Goal: Task Accomplishment & Management: Manage account settings

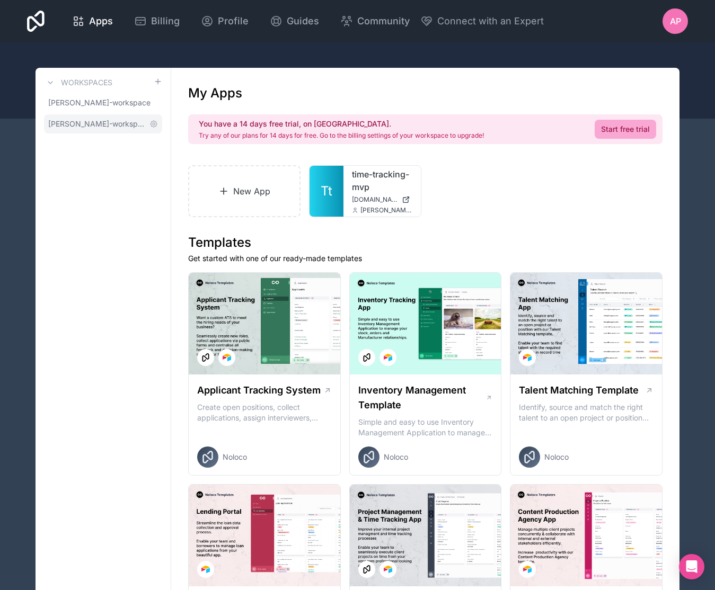
click at [114, 129] on link "[PERSON_NAME]-workspace" at bounding box center [103, 123] width 118 height 19
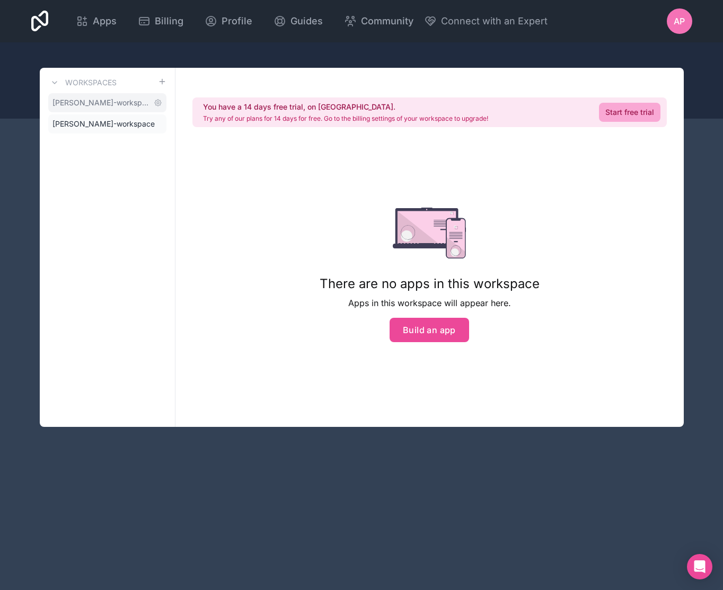
click at [111, 101] on span "[PERSON_NAME]-workspace" at bounding box center [100, 102] width 97 height 11
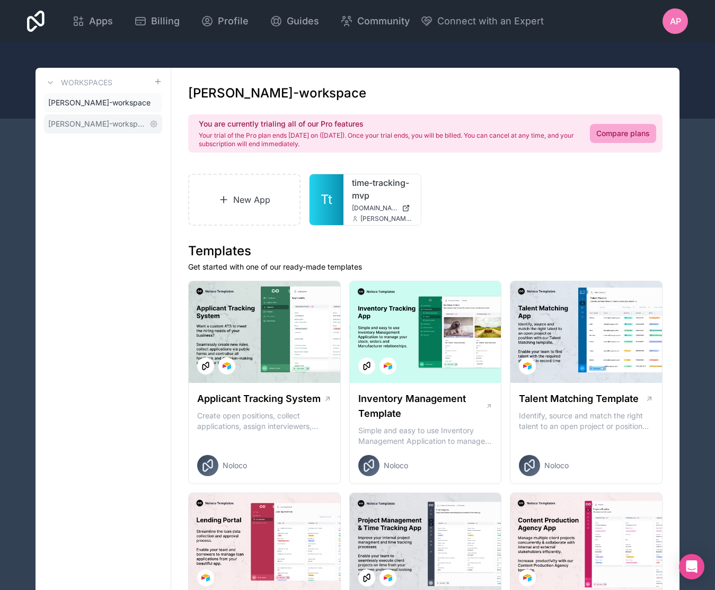
click at [108, 126] on span "[PERSON_NAME]-workspace" at bounding box center [96, 124] width 97 height 11
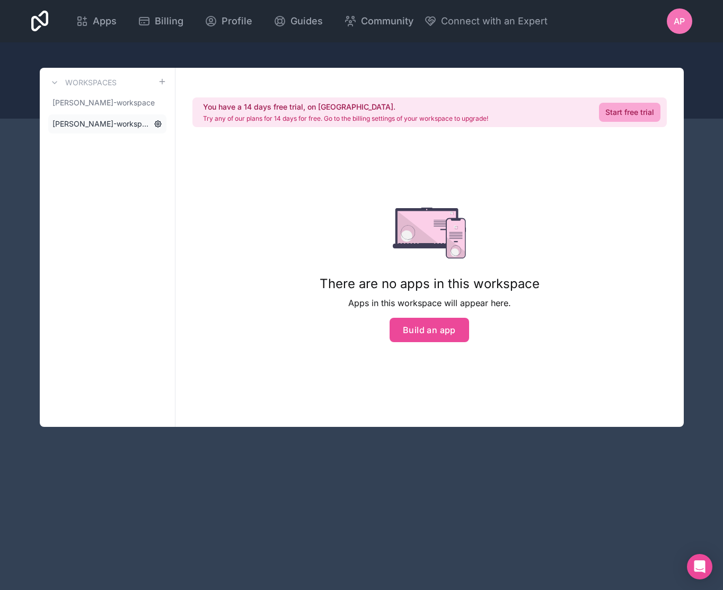
click at [157, 124] on icon at bounding box center [158, 124] width 8 height 8
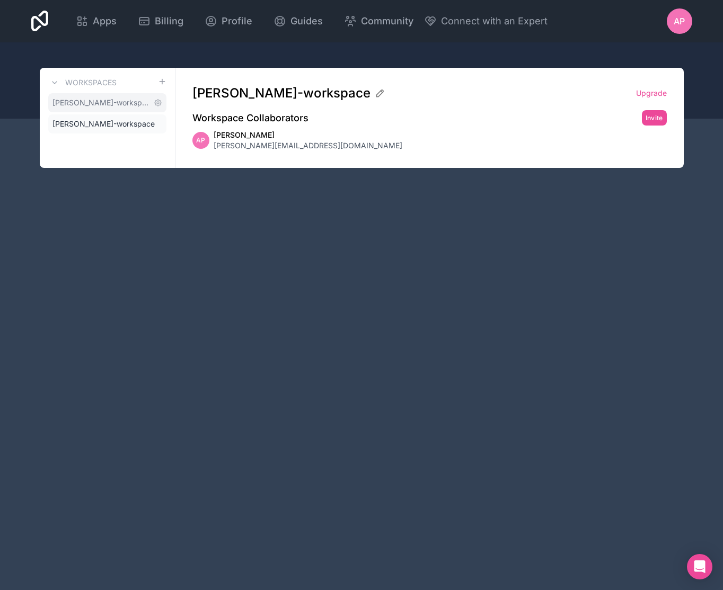
click at [120, 101] on span "[PERSON_NAME]-workspace" at bounding box center [100, 102] width 97 height 11
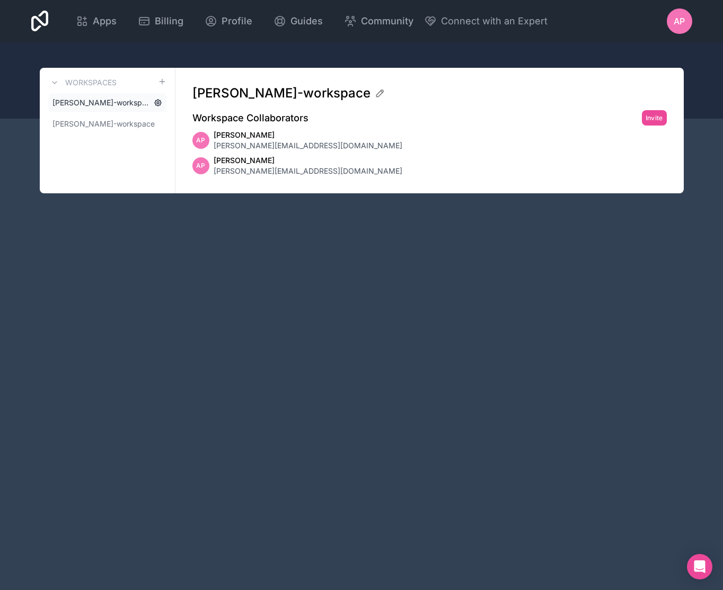
click at [161, 101] on icon at bounding box center [158, 103] width 8 height 8
click at [121, 118] on link "[PERSON_NAME]-workspace" at bounding box center [107, 123] width 118 height 19
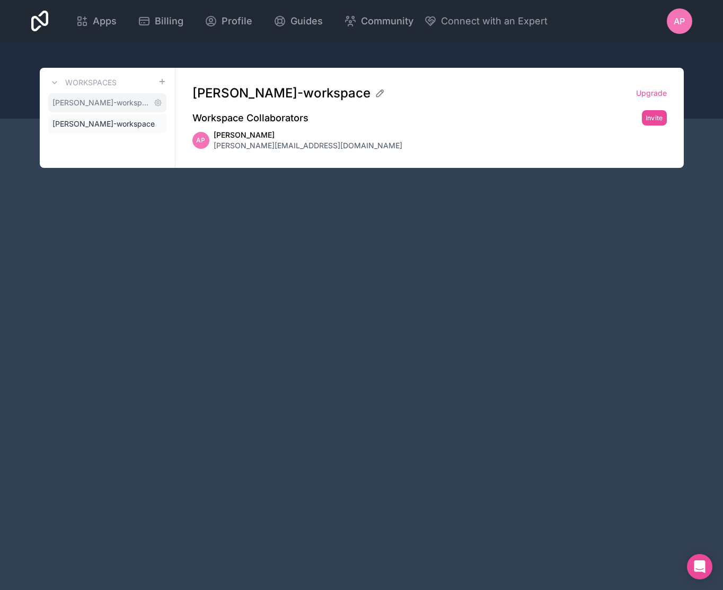
click at [112, 101] on span "[PERSON_NAME]-workspace" at bounding box center [100, 102] width 97 height 11
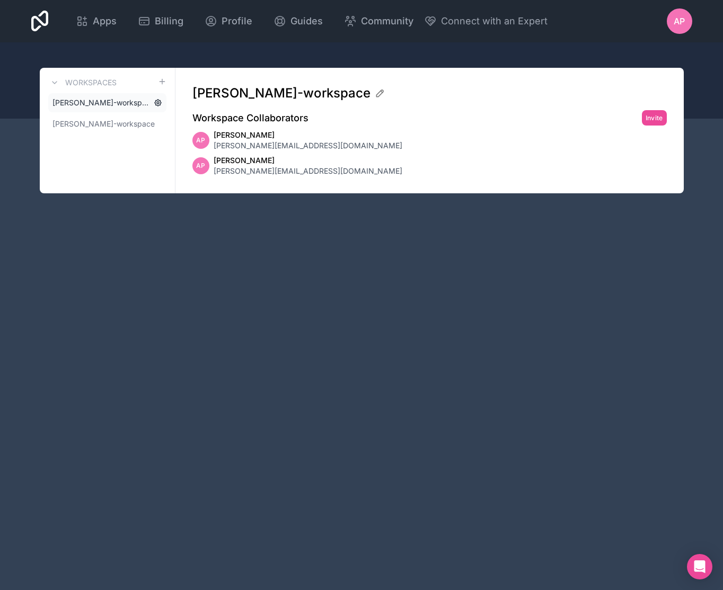
click at [158, 100] on icon at bounding box center [158, 103] width 6 height 6
click at [117, 119] on span "[PERSON_NAME]-workspace" at bounding box center [100, 124] width 97 height 11
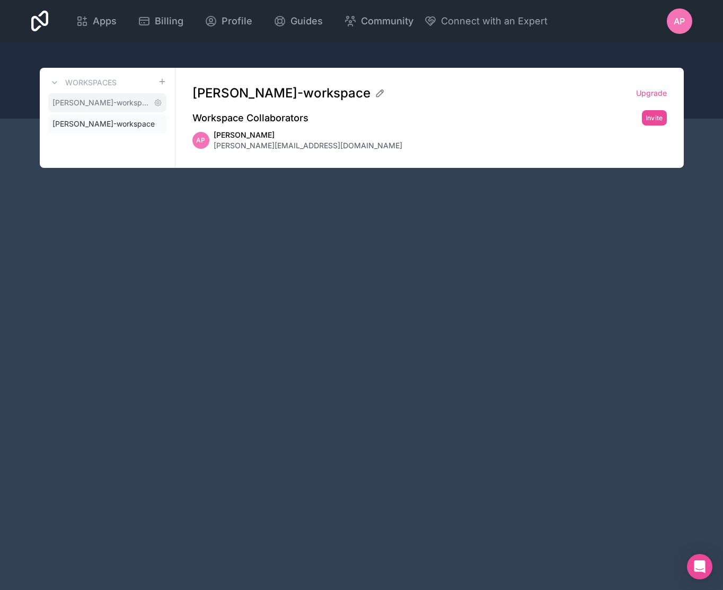
click at [103, 103] on span "[PERSON_NAME]-workspace" at bounding box center [100, 102] width 97 height 11
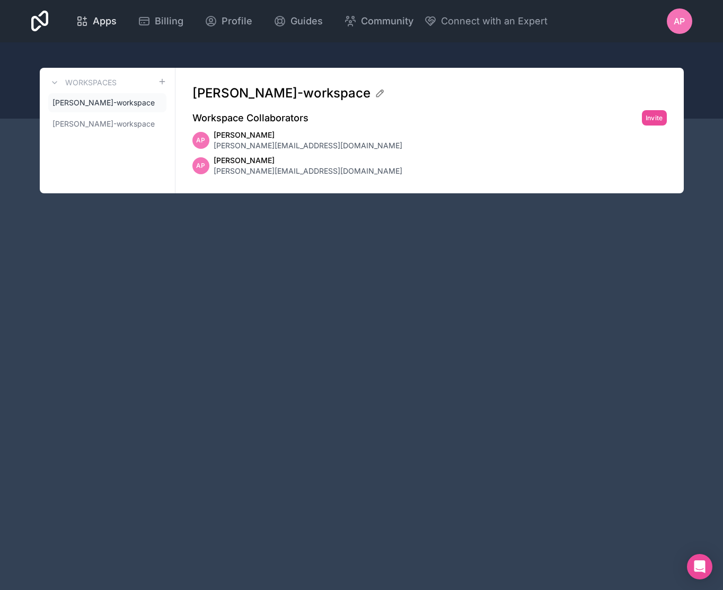
click at [105, 24] on span "Apps" at bounding box center [105, 21] width 24 height 15
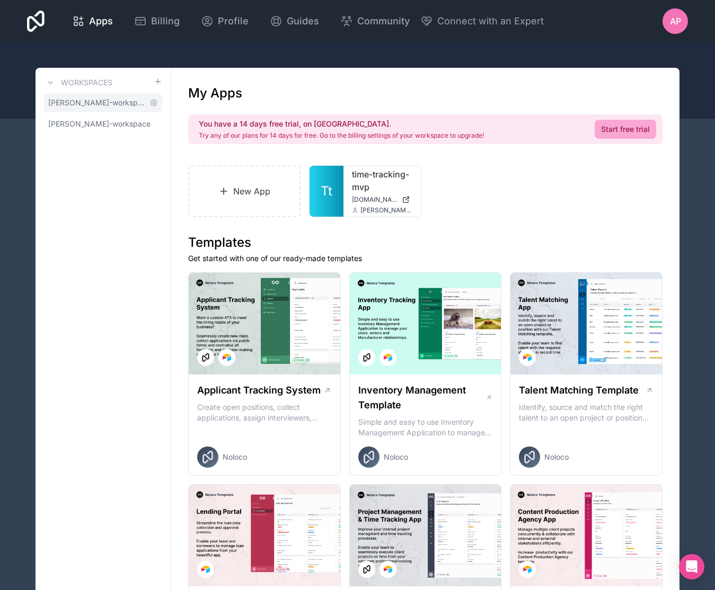
click at [117, 102] on span "[PERSON_NAME]-workspace" at bounding box center [96, 102] width 97 height 11
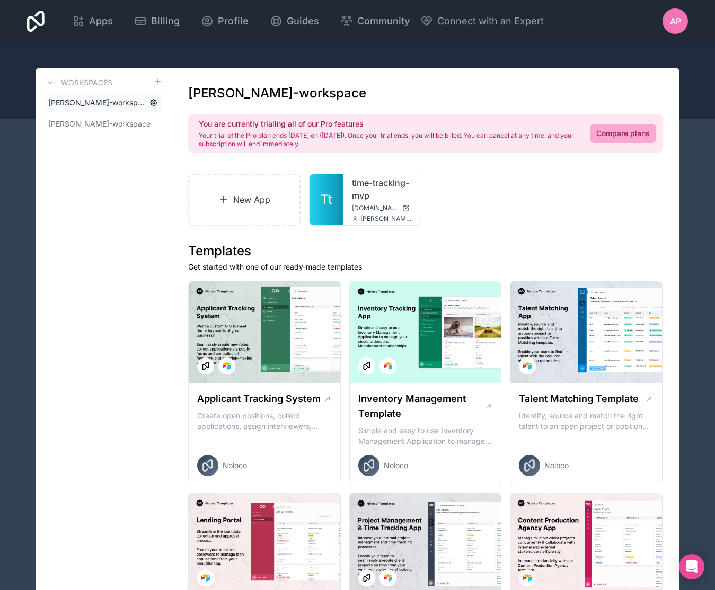
click at [155, 103] on icon at bounding box center [153, 103] width 8 height 8
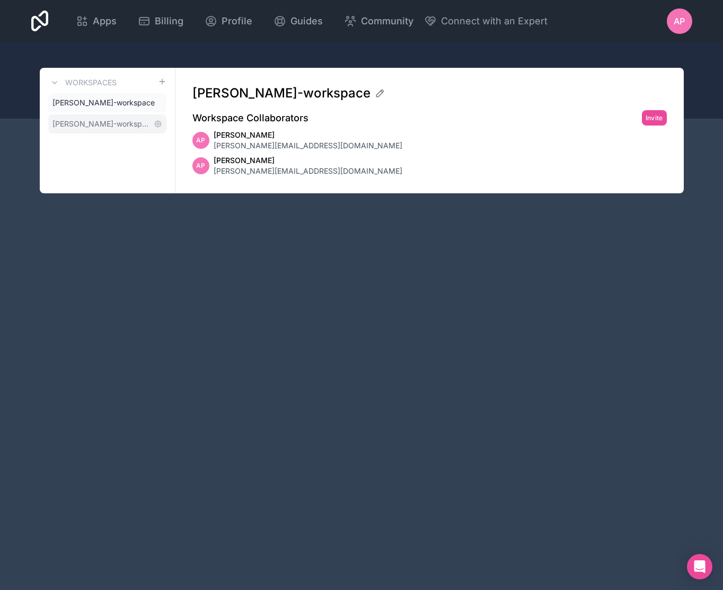
click at [115, 119] on span "[PERSON_NAME]-workspace" at bounding box center [100, 124] width 97 height 11
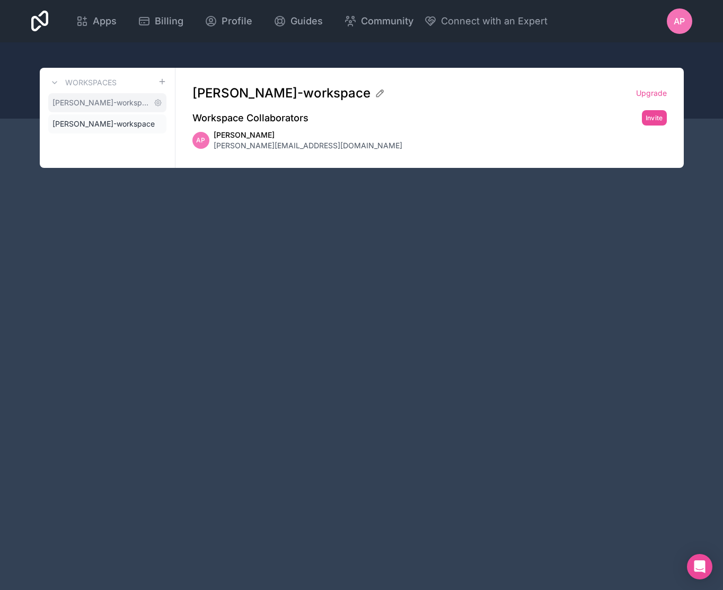
click at [116, 104] on span "[PERSON_NAME]-workspace" at bounding box center [100, 102] width 97 height 11
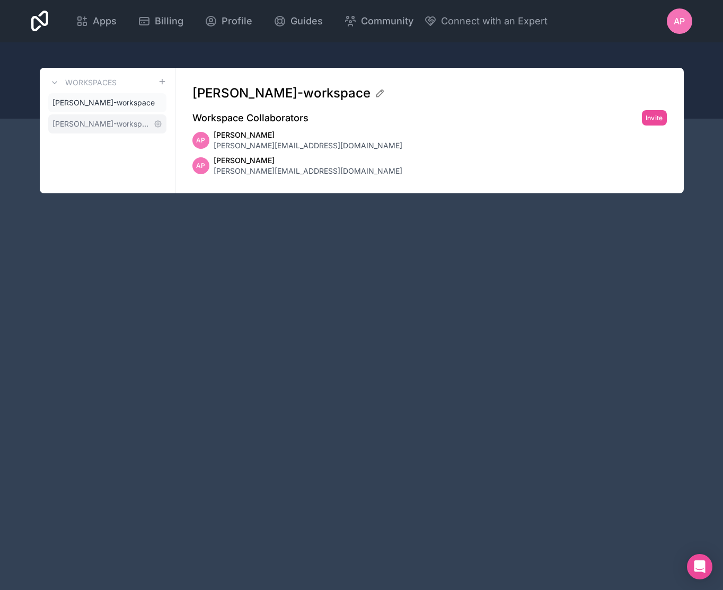
click at [115, 123] on span "[PERSON_NAME]-workspace" at bounding box center [100, 124] width 97 height 11
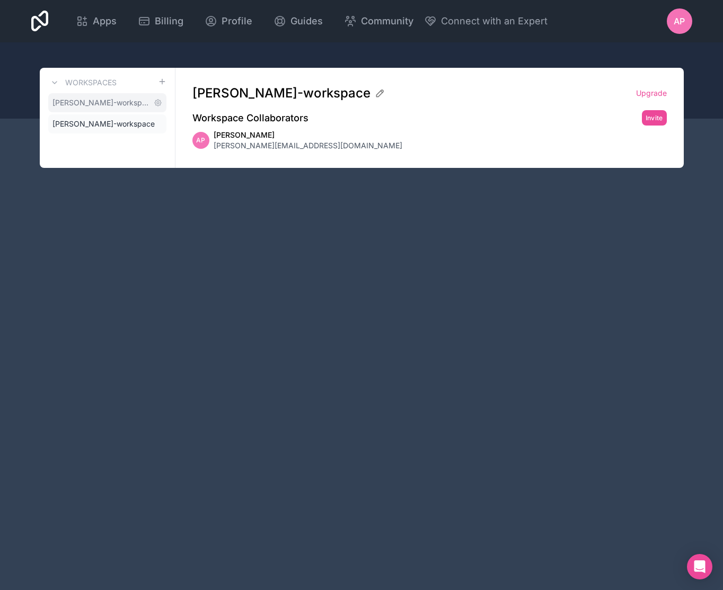
click at [120, 106] on span "[PERSON_NAME]-workspace" at bounding box center [100, 102] width 97 height 11
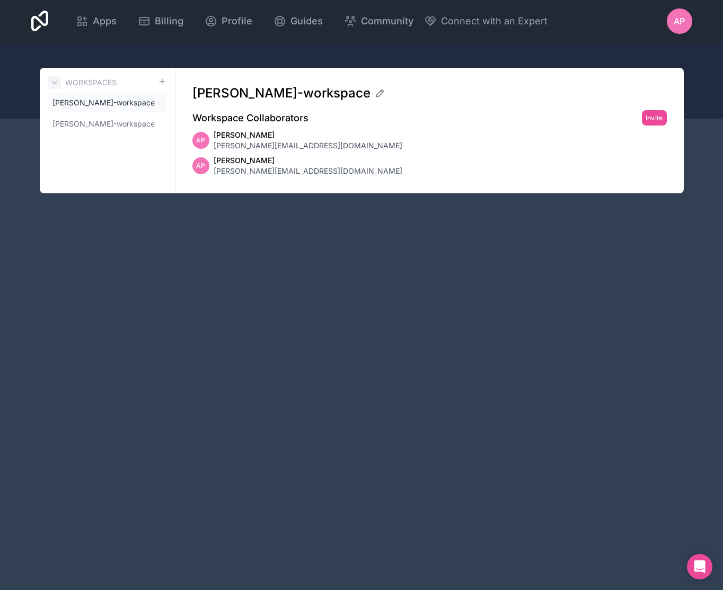
click at [55, 79] on icon at bounding box center [54, 82] width 8 height 8
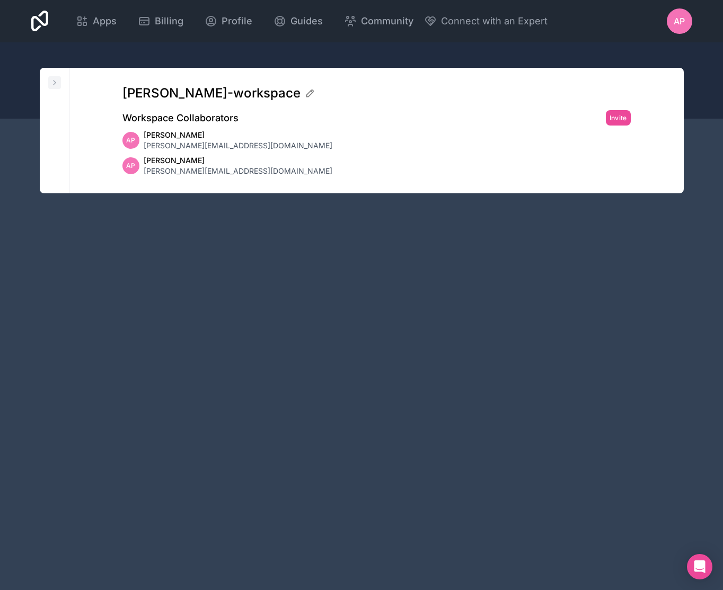
click at [55, 79] on icon at bounding box center [54, 82] width 8 height 8
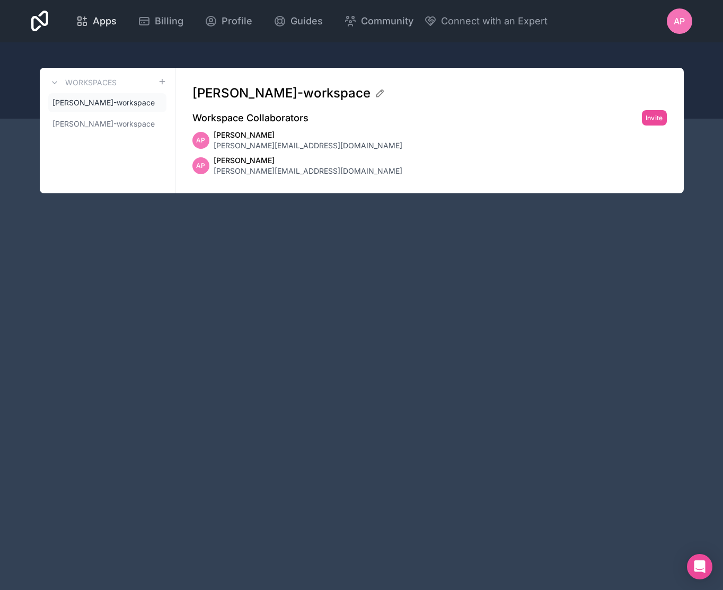
click at [112, 15] on span "Apps" at bounding box center [105, 21] width 24 height 15
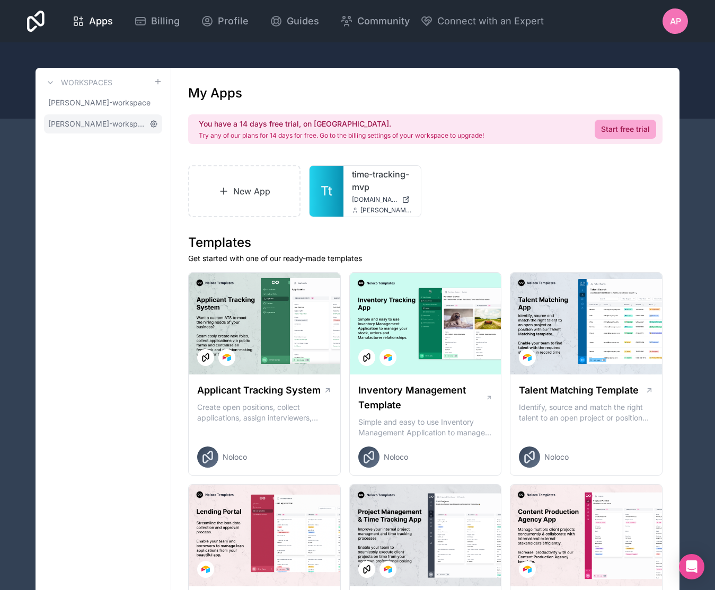
click at [155, 124] on icon at bounding box center [153, 124] width 8 height 8
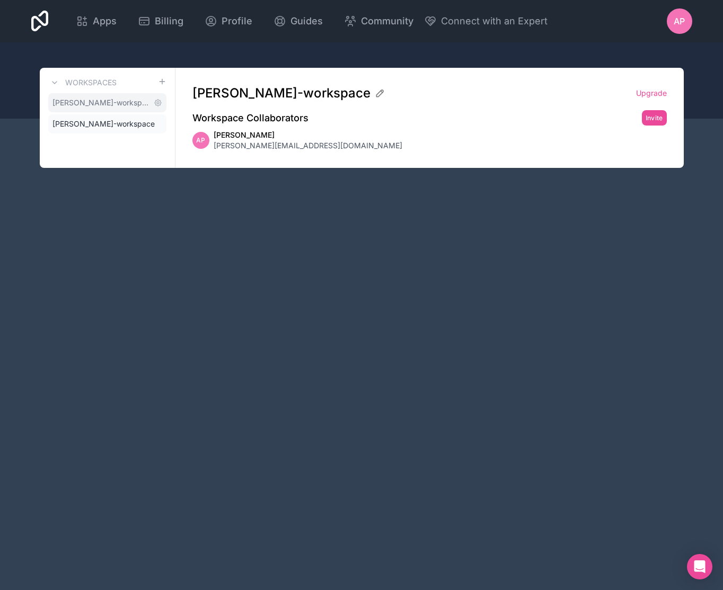
click at [134, 105] on span "[PERSON_NAME]-workspace" at bounding box center [100, 102] width 97 height 11
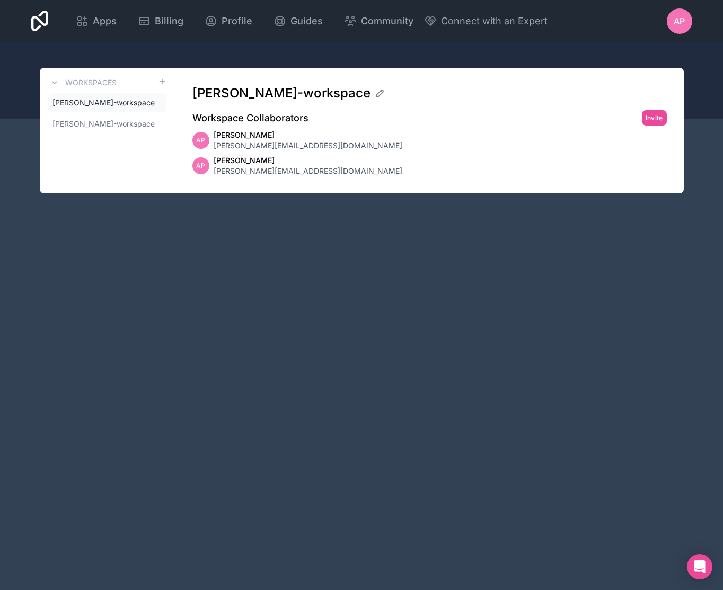
click at [270, 163] on span "[PERSON_NAME]" at bounding box center [308, 160] width 189 height 11
click at [106, 23] on span "Apps" at bounding box center [105, 21] width 24 height 15
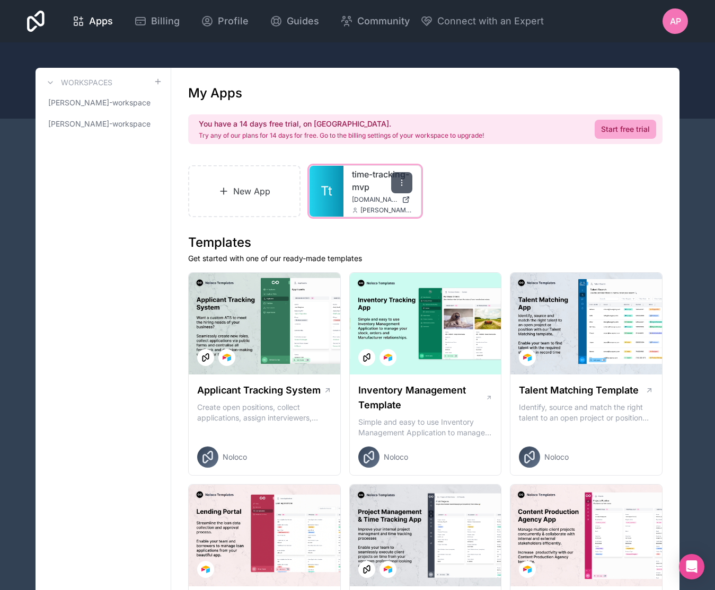
click at [402, 181] on icon at bounding box center [401, 183] width 8 height 8
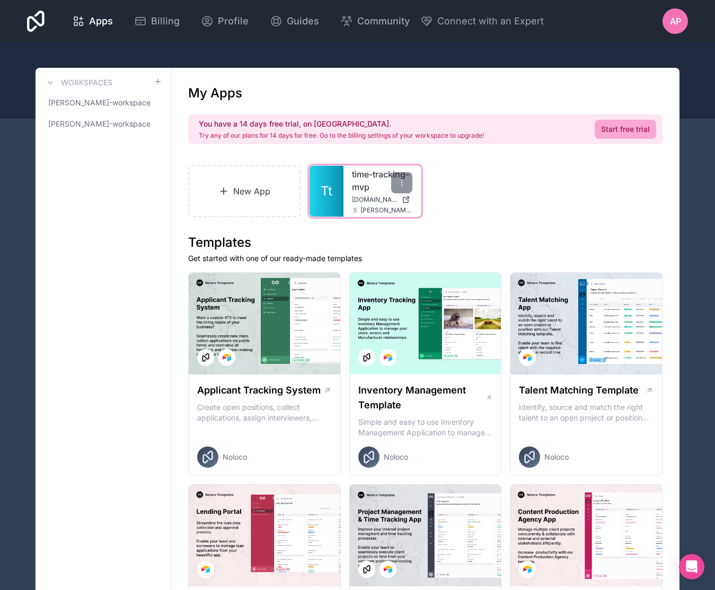
click at [376, 199] on span "[DOMAIN_NAME]" at bounding box center [375, 199] width 46 height 8
click at [108, 127] on span "[PERSON_NAME]-workspace" at bounding box center [96, 124] width 97 height 11
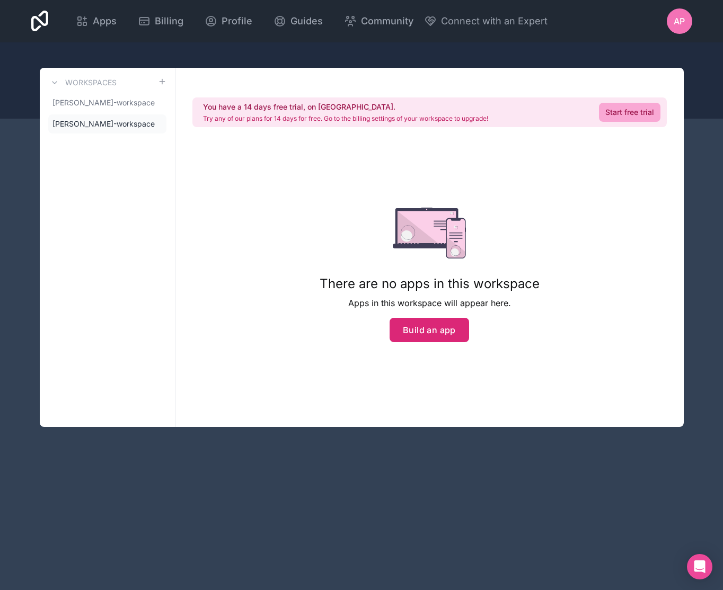
click at [428, 331] on button "Build an app" at bounding box center [428, 330] width 79 height 24
click at [155, 105] on icon at bounding box center [158, 103] width 6 height 6
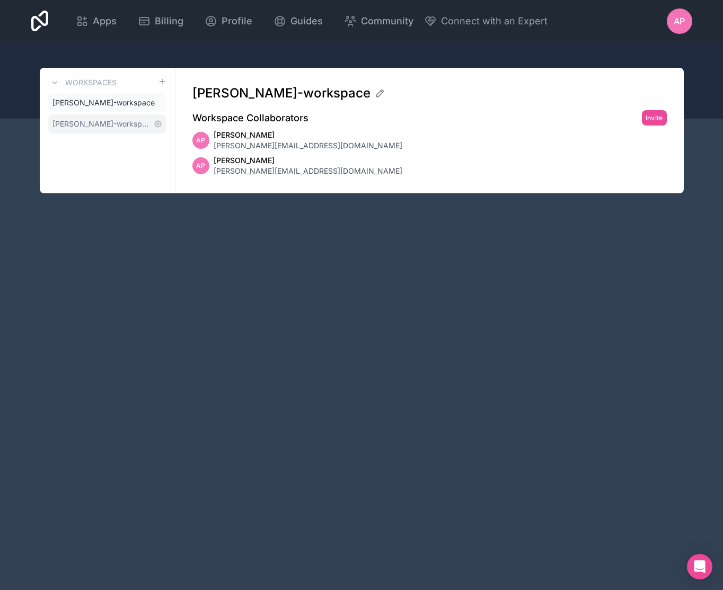
click at [116, 122] on span "[PERSON_NAME]-workspace" at bounding box center [100, 124] width 97 height 11
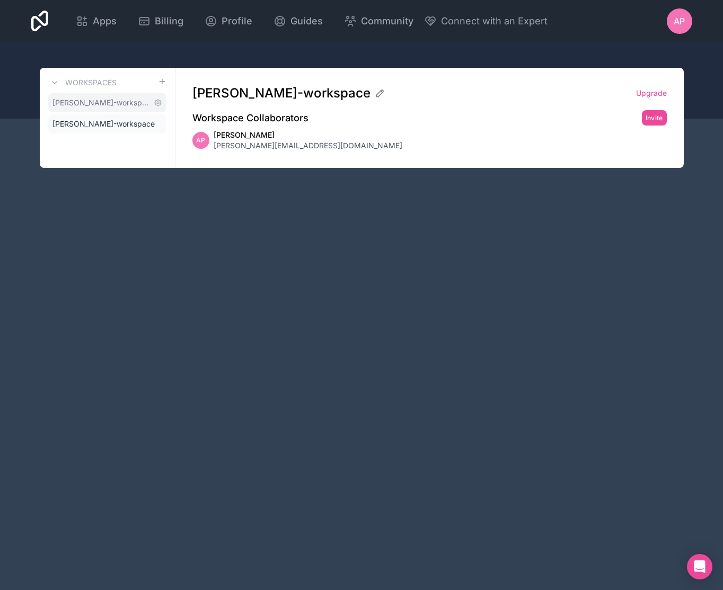
click at [109, 107] on span "[PERSON_NAME]-workspace" at bounding box center [100, 102] width 97 height 11
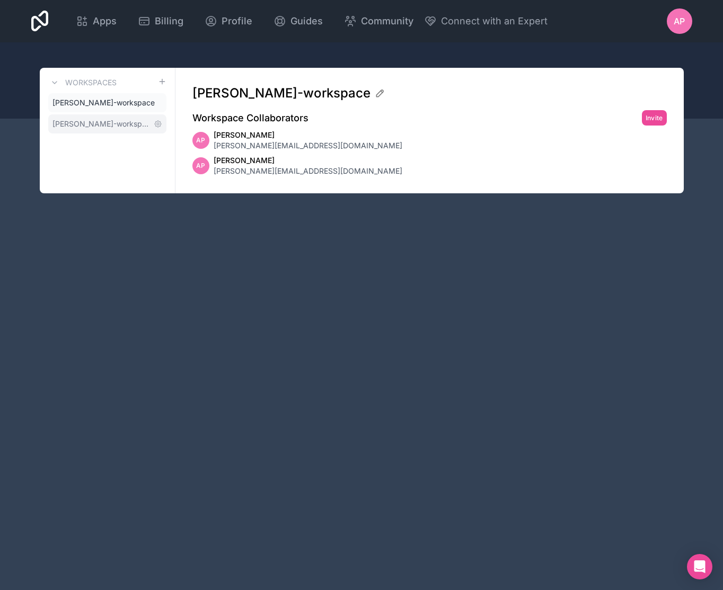
click at [105, 126] on span "[PERSON_NAME]-workspace" at bounding box center [100, 124] width 97 height 11
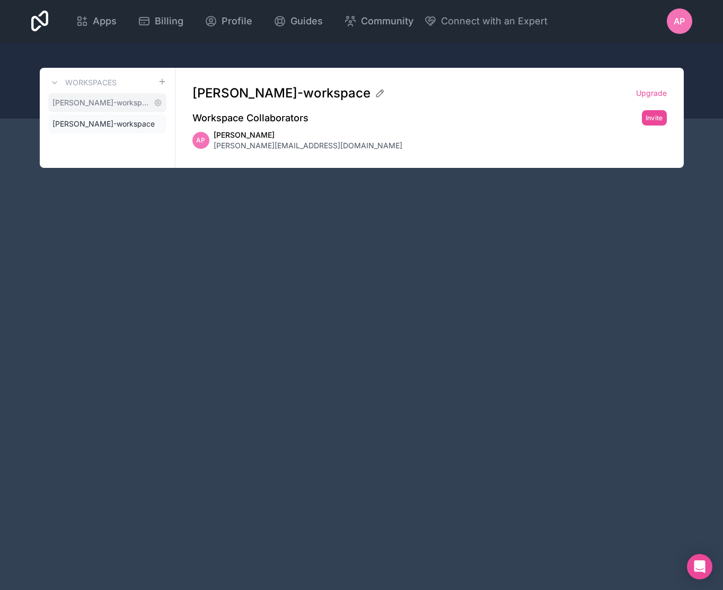
click at [116, 108] on span "[PERSON_NAME]-workspace" at bounding box center [100, 102] width 97 height 11
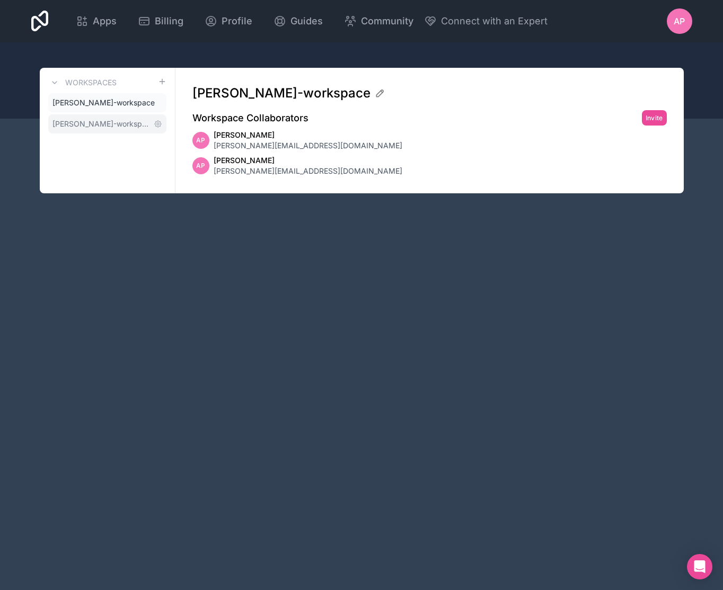
click at [122, 119] on span "[PERSON_NAME]-workspace" at bounding box center [100, 124] width 97 height 11
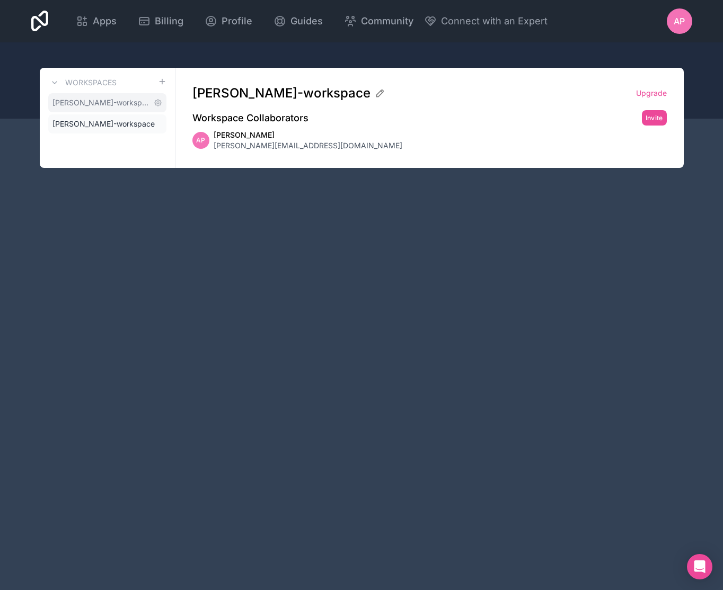
click at [122, 110] on link "[PERSON_NAME]-workspace" at bounding box center [107, 102] width 118 height 19
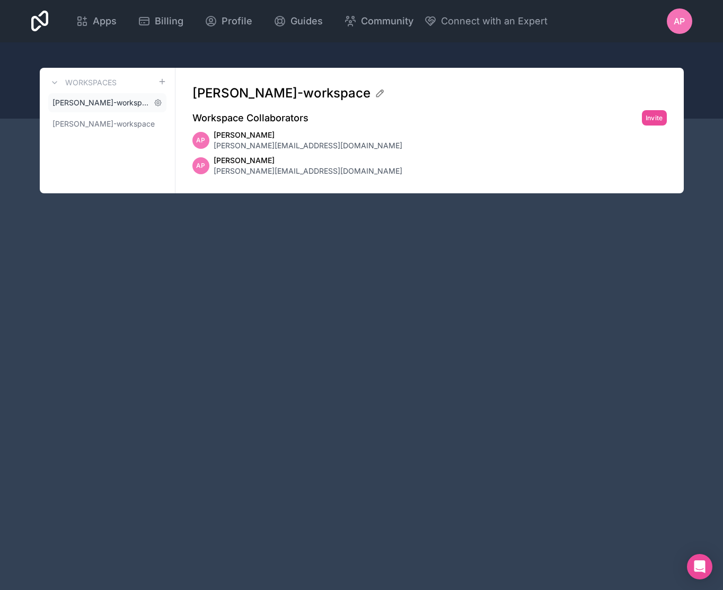
click at [125, 103] on span "[PERSON_NAME]-workspace" at bounding box center [100, 102] width 97 height 11
click at [341, 85] on span "[PERSON_NAME]-workspace" at bounding box center [281, 93] width 178 height 17
click at [375, 96] on icon at bounding box center [380, 93] width 11 height 11
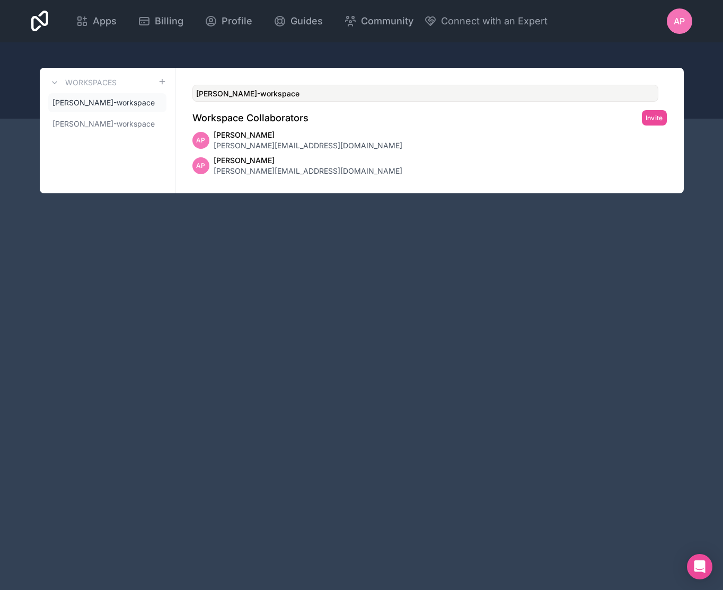
click at [344, 126] on div "[PERSON_NAME]-workspace Workspace Collaborators Invite AP [PERSON_NAME] [PERSON…" at bounding box center [429, 131] width 508 height 126
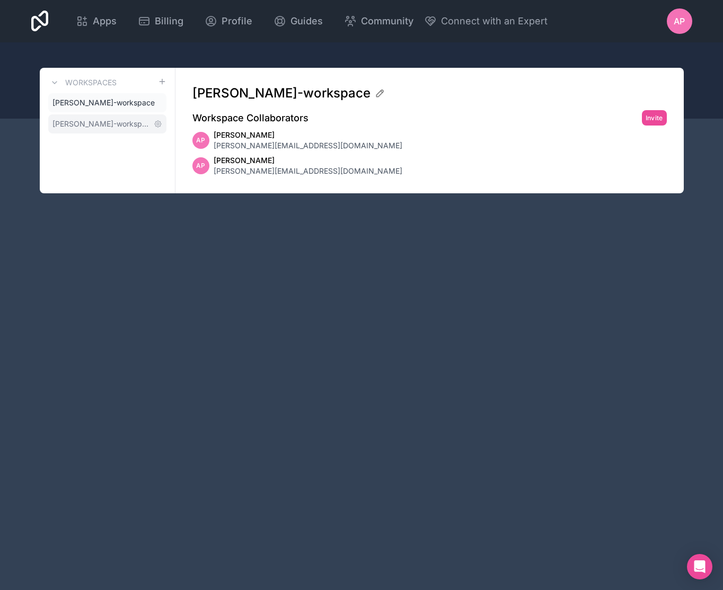
click at [101, 122] on span "[PERSON_NAME]-workspace" at bounding box center [100, 124] width 97 height 11
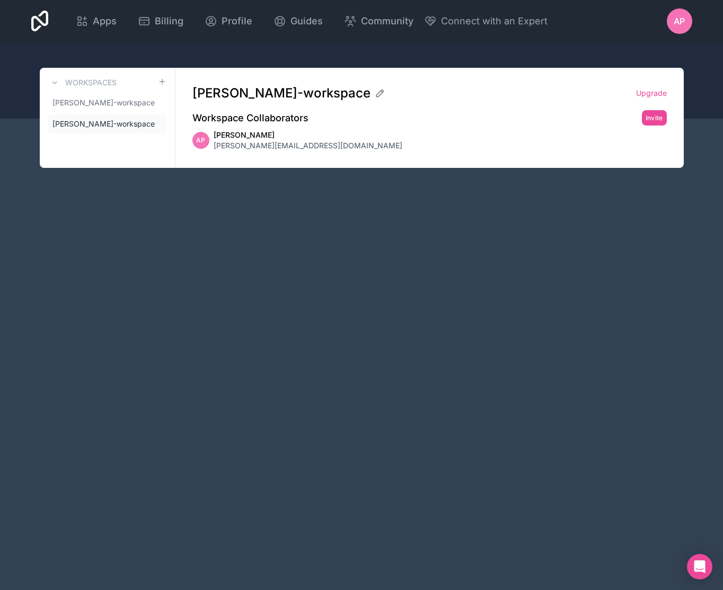
click at [670, 23] on div "AP" at bounding box center [678, 20] width 25 height 25
click at [103, 107] on span "[PERSON_NAME]-workspace" at bounding box center [100, 102] width 97 height 11
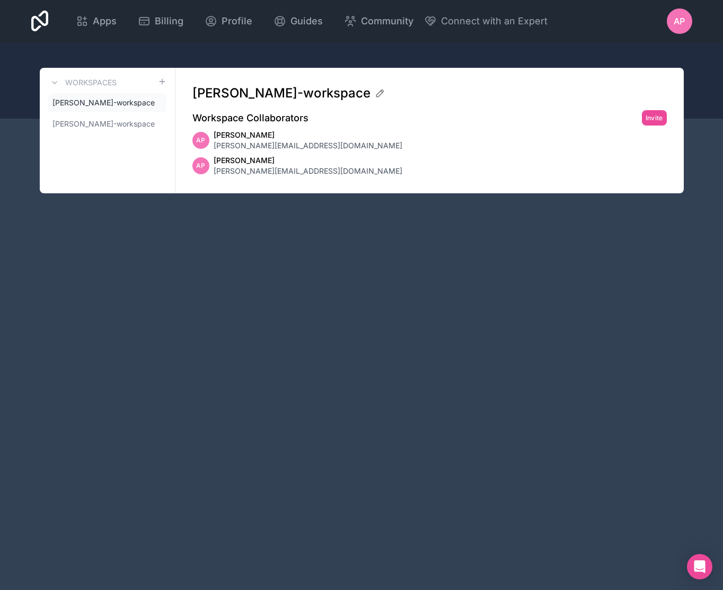
click at [670, 28] on div "AP" at bounding box center [678, 20] width 25 height 25
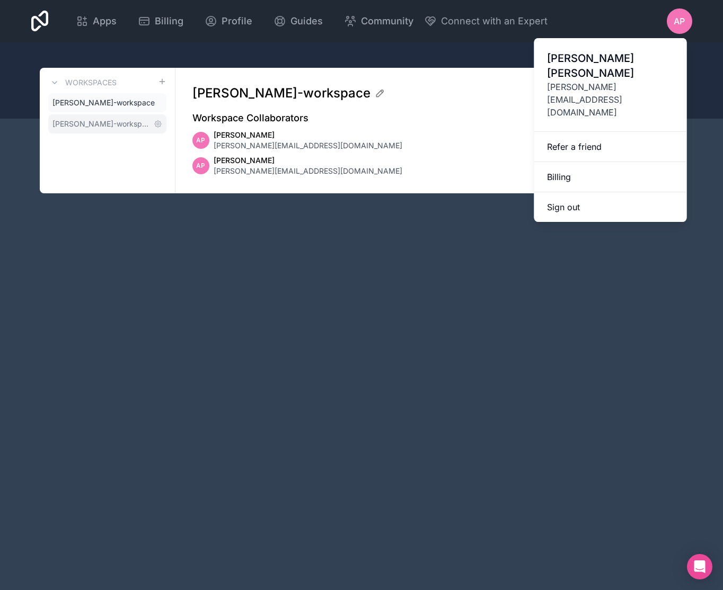
click at [102, 118] on link "[PERSON_NAME]-workspace" at bounding box center [107, 123] width 118 height 19
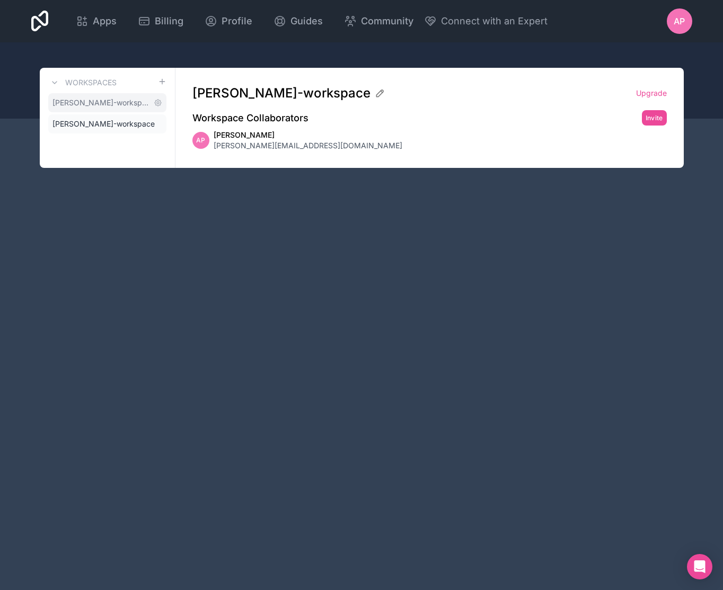
click at [110, 107] on span "[PERSON_NAME]-workspace" at bounding box center [100, 102] width 97 height 11
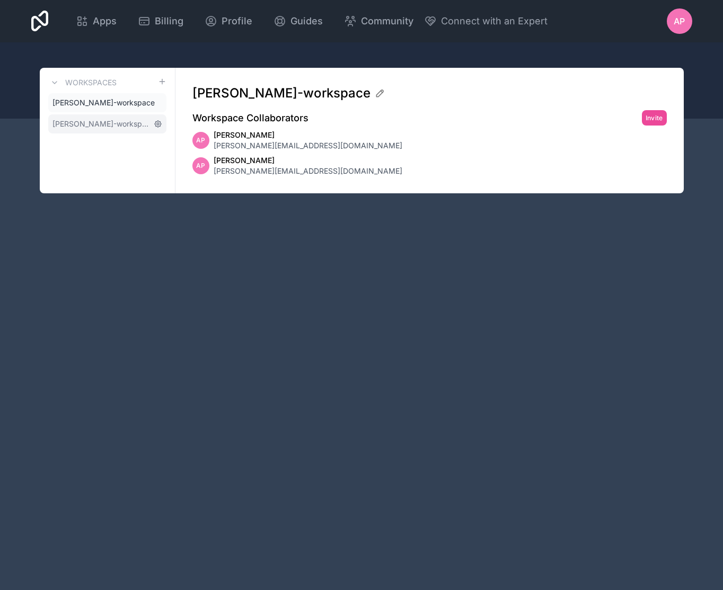
click at [154, 122] on icon at bounding box center [158, 124] width 8 height 8
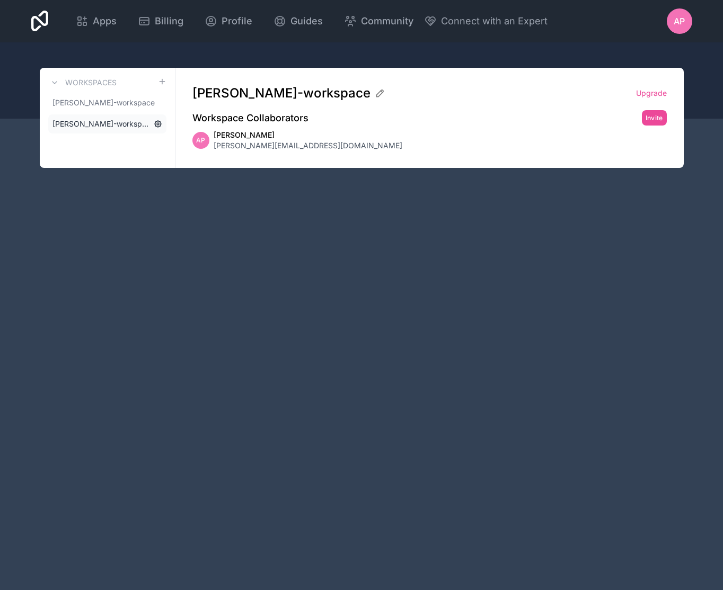
click at [155, 123] on icon at bounding box center [158, 124] width 6 height 6
click at [161, 120] on icon at bounding box center [158, 124] width 8 height 8
click at [159, 124] on icon at bounding box center [158, 124] width 8 height 8
click at [158, 124] on icon at bounding box center [158, 124] width 2 height 2
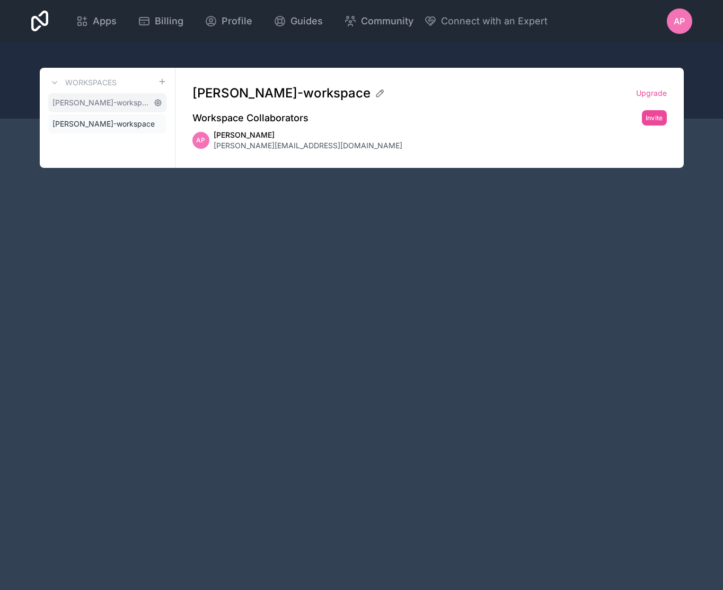
click at [157, 100] on icon at bounding box center [158, 103] width 6 height 6
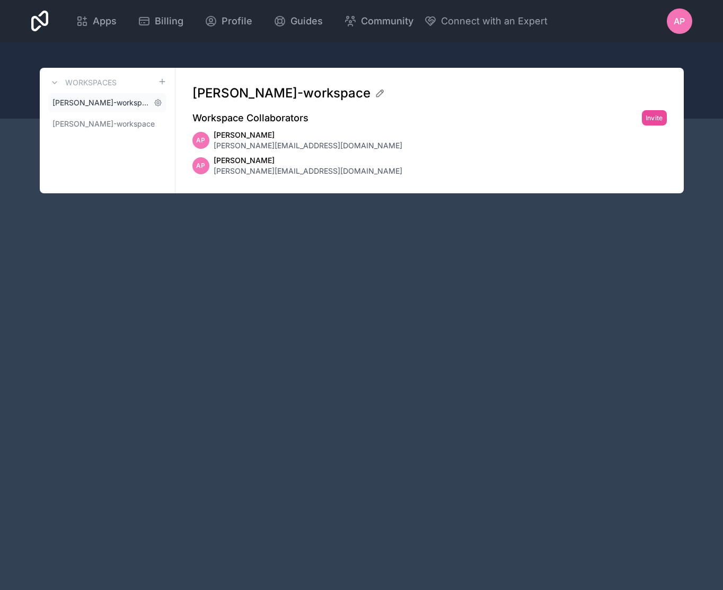
click at [99, 100] on span "[PERSON_NAME]-workspace" at bounding box center [100, 102] width 97 height 11
click at [157, 101] on icon at bounding box center [158, 103] width 8 height 8
click at [117, 18] on link "Apps" at bounding box center [96, 21] width 58 height 23
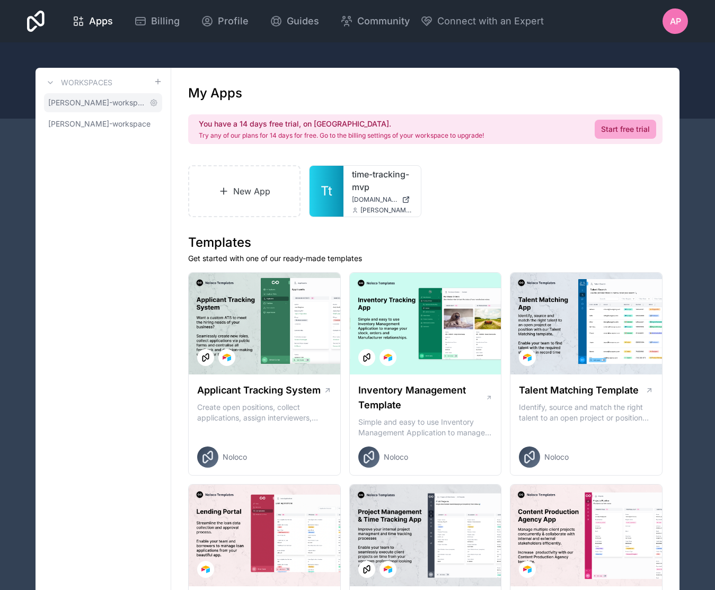
click at [131, 99] on span "[PERSON_NAME]-workspace" at bounding box center [96, 102] width 97 height 11
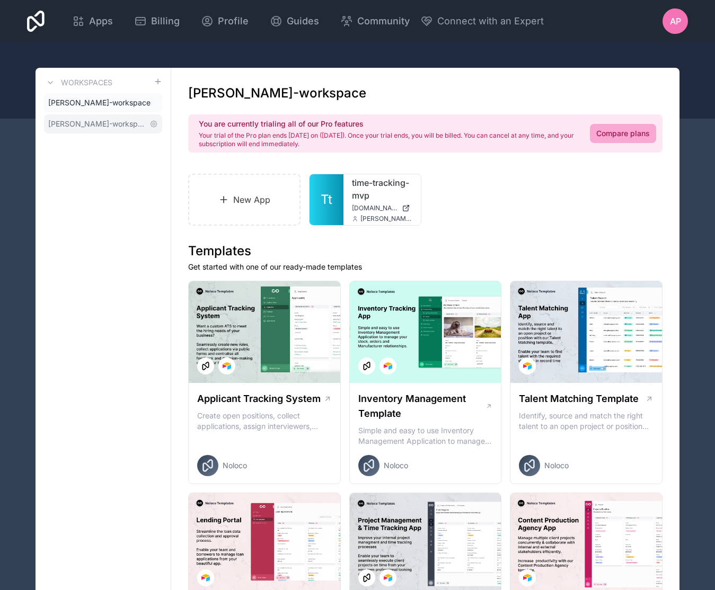
click at [115, 121] on span "[PERSON_NAME]-workspace" at bounding box center [96, 124] width 97 height 11
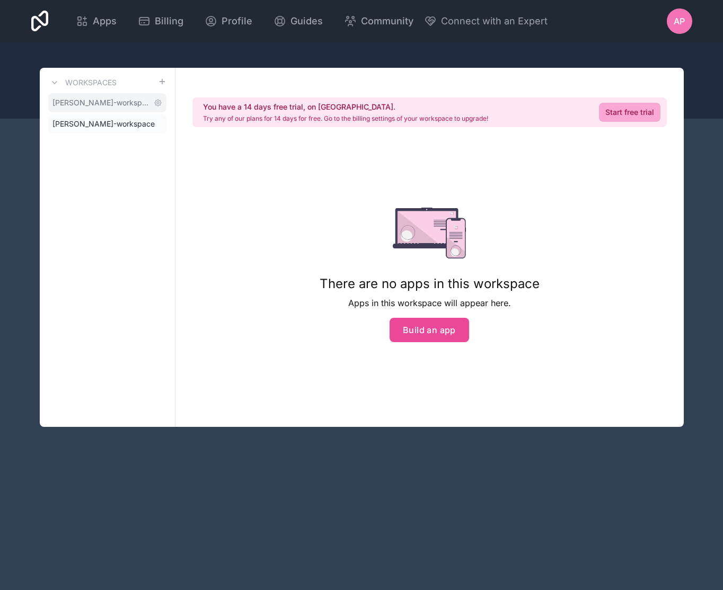
click at [86, 106] on span "[PERSON_NAME]-workspace" at bounding box center [100, 102] width 97 height 11
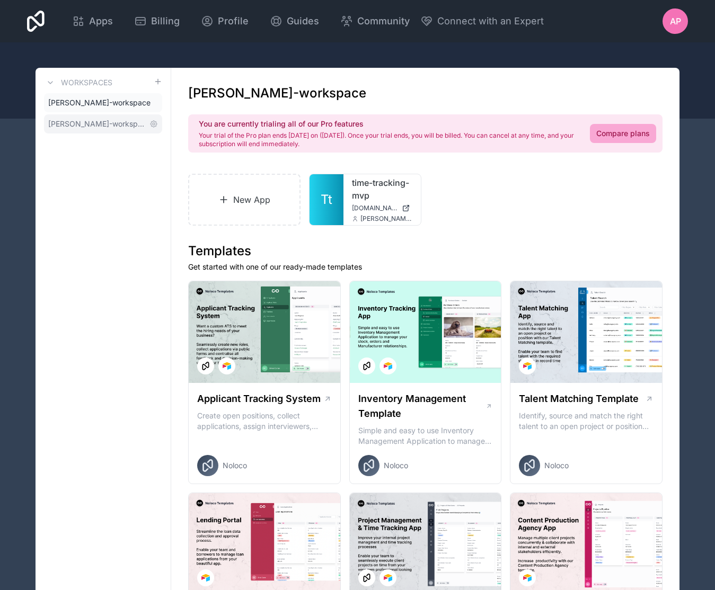
click at [120, 129] on link "[PERSON_NAME]-workspace" at bounding box center [103, 123] width 118 height 19
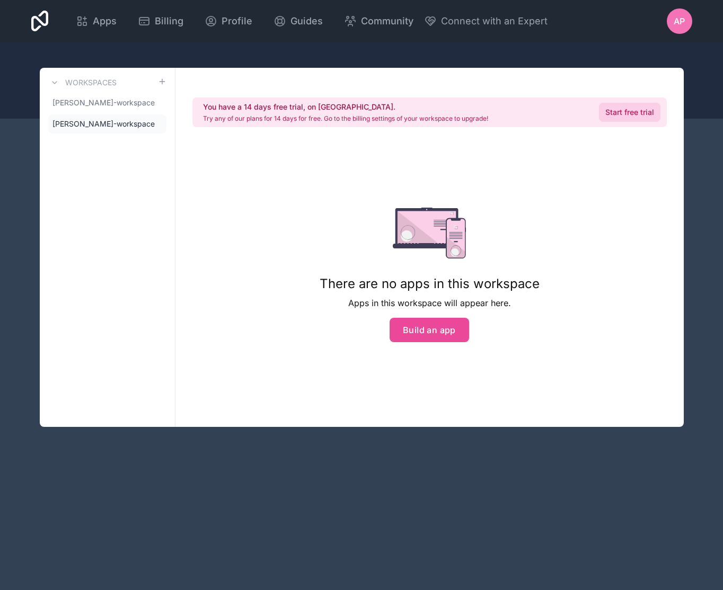
click at [631, 115] on link "Start free trial" at bounding box center [629, 112] width 61 height 19
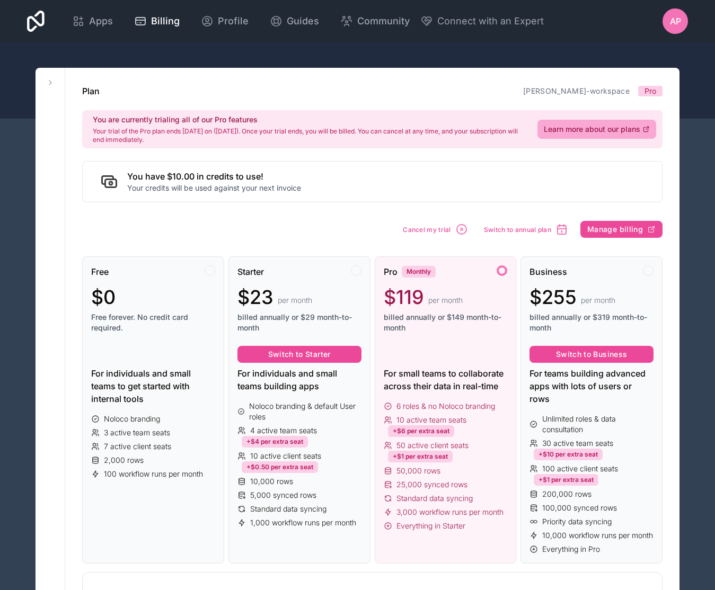
click at [449, 278] on div "Pro Monthly $119 per month billed annually or $149 month-to-month" at bounding box center [446, 303] width 124 height 76
click at [501, 272] on div at bounding box center [501, 270] width 11 height 11
click at [100, 23] on span "Apps" at bounding box center [101, 21] width 24 height 15
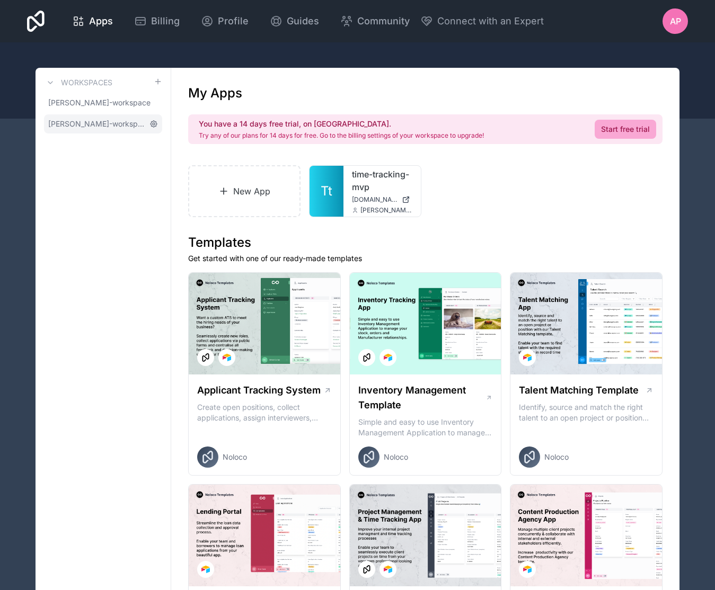
click at [153, 121] on icon at bounding box center [153, 124] width 6 height 6
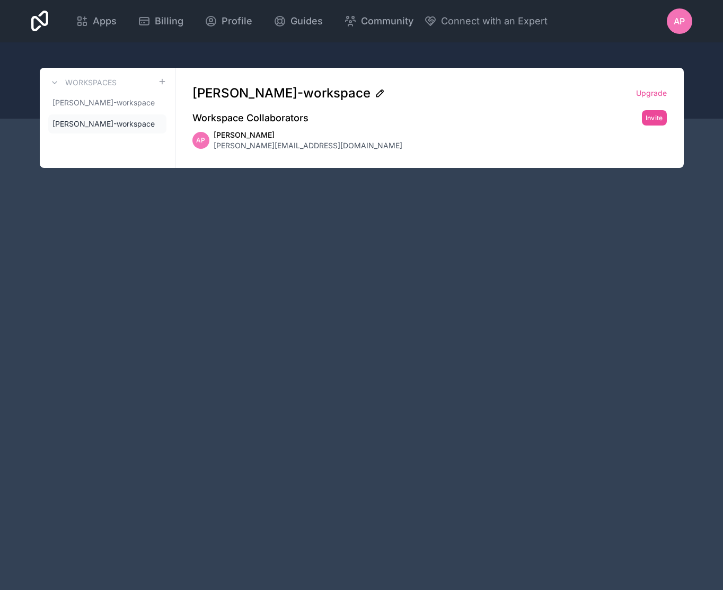
click at [375, 92] on icon at bounding box center [380, 93] width 11 height 11
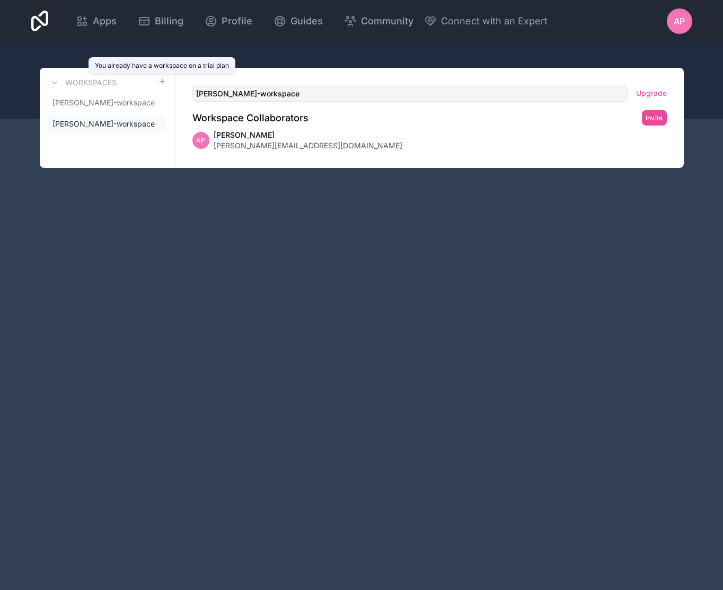
drag, startPoint x: 354, startPoint y: 94, endPoint x: 160, endPoint y: 87, distance: 194.0
click at [160, 87] on div "Workspaces alfred-pierce-workspace alfred-pierce-workspace alfred-pierce-worksp…" at bounding box center [362, 118] width 644 height 100
type input "Studiobase"
click at [278, 264] on div "Apps Billing Profile Guides Community Connect with an Expert AP Billing Profile…" at bounding box center [361, 295] width 723 height 590
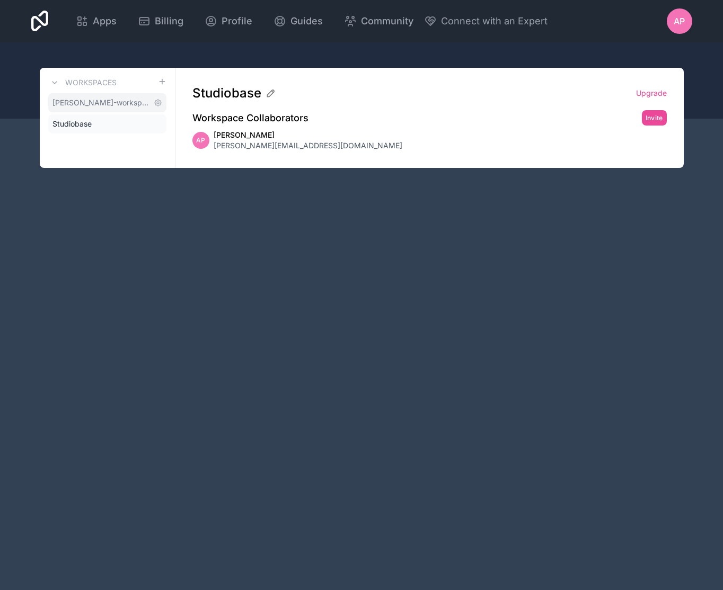
click at [112, 103] on span "[PERSON_NAME]-workspace" at bounding box center [100, 102] width 97 height 11
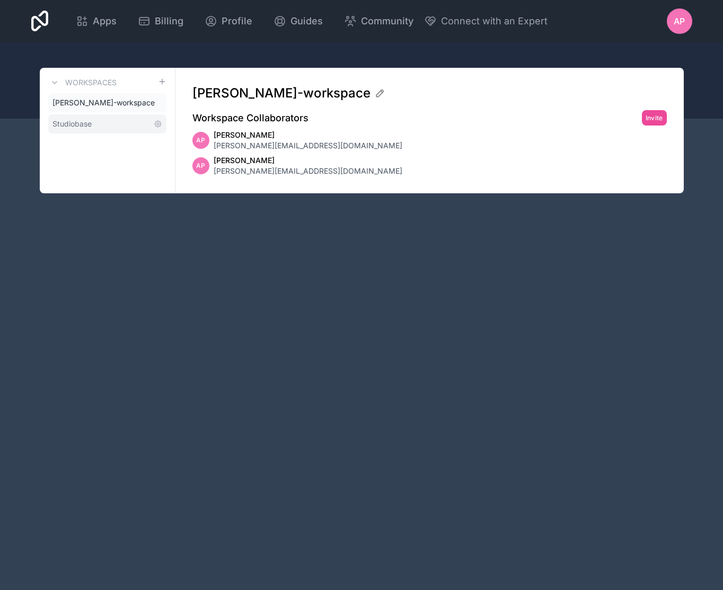
click at [109, 122] on link "Studiobase" at bounding box center [107, 123] width 118 height 19
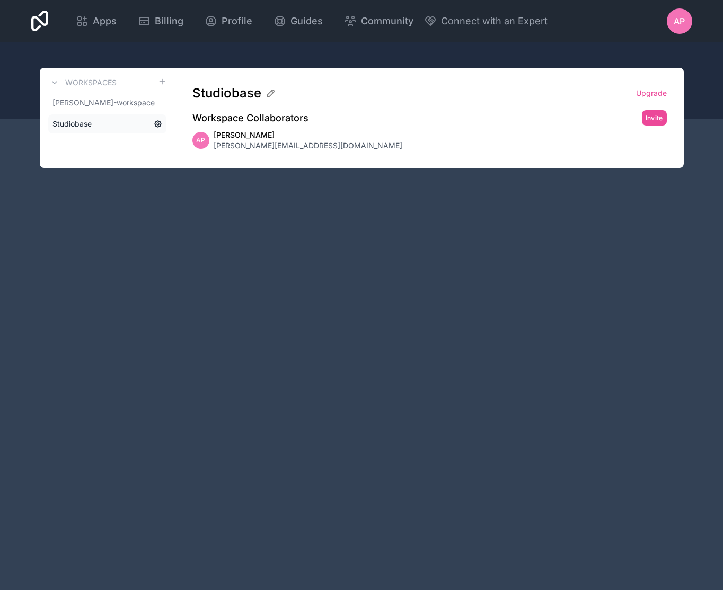
click at [158, 122] on icon at bounding box center [158, 124] width 8 height 8
click at [156, 101] on icon at bounding box center [158, 103] width 8 height 8
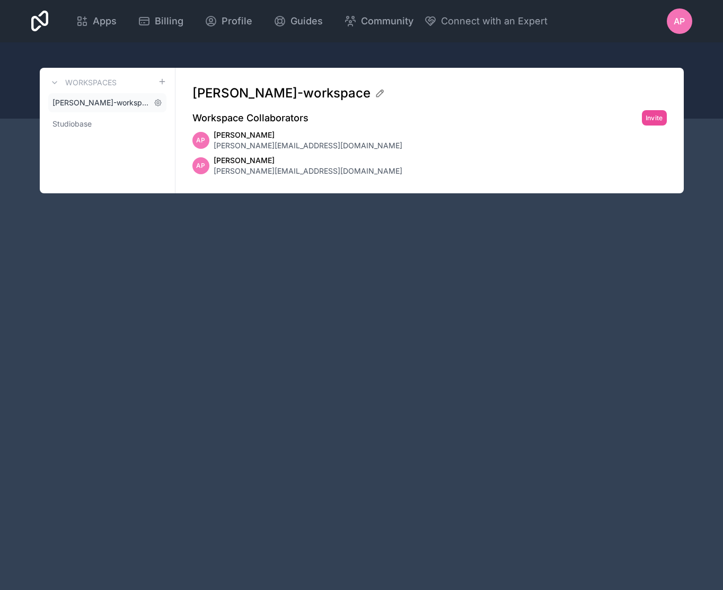
click at [119, 104] on span "[PERSON_NAME]-workspace" at bounding box center [100, 102] width 97 height 11
click at [99, 25] on span "Apps" at bounding box center [105, 21] width 24 height 15
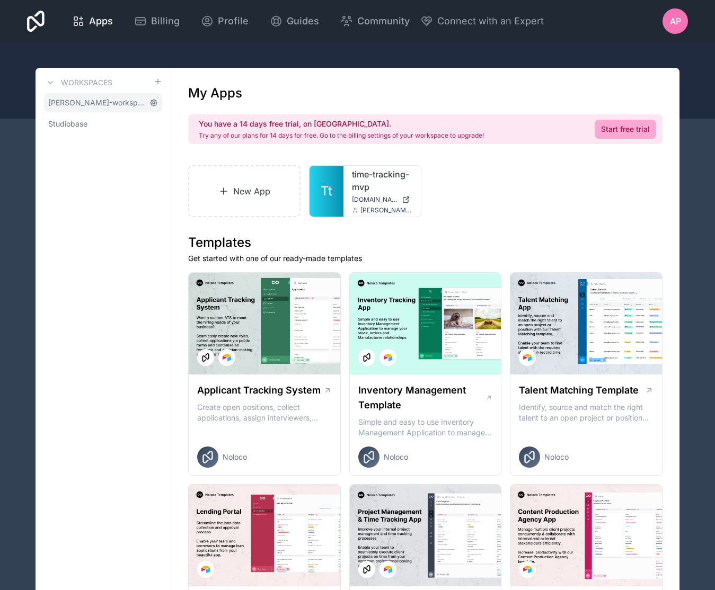
click at [156, 103] on icon at bounding box center [153, 103] width 6 height 6
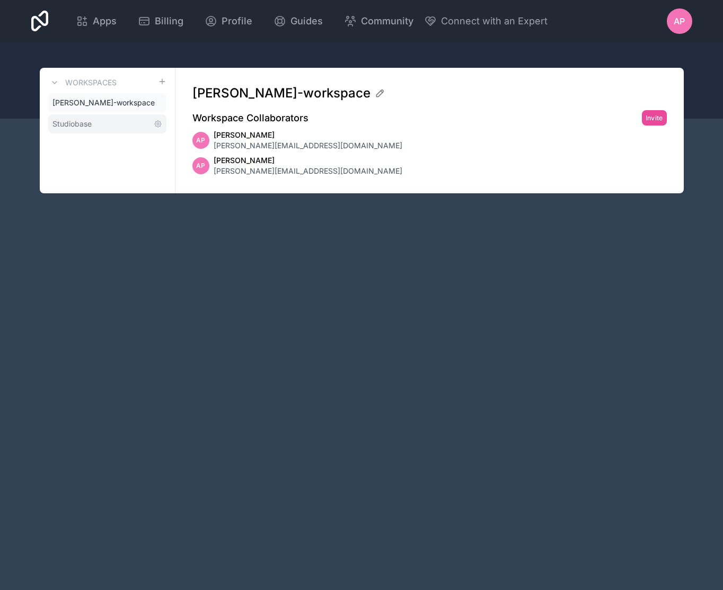
click at [120, 121] on link "Studiobase" at bounding box center [107, 123] width 118 height 19
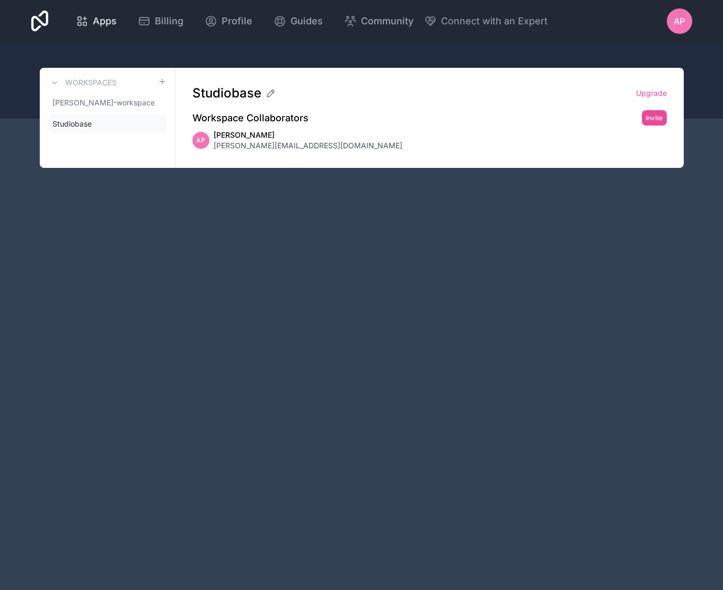
click at [100, 27] on span "Apps" at bounding box center [105, 21] width 24 height 15
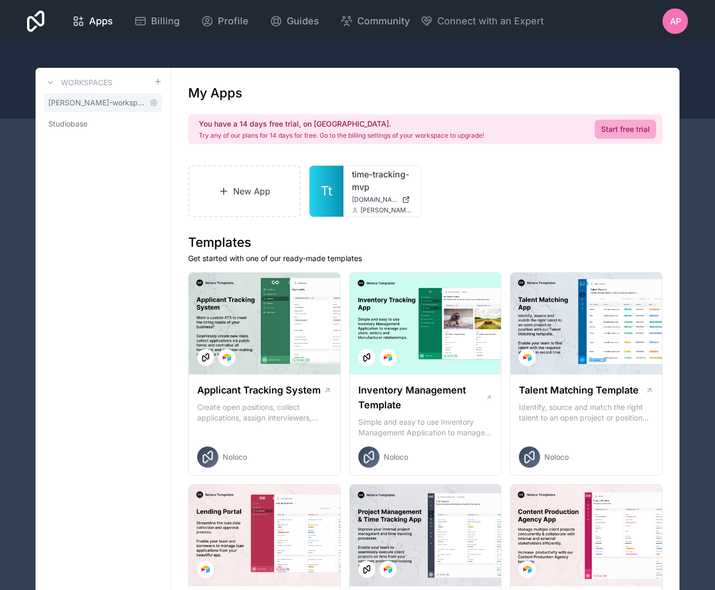
click at [106, 104] on span "[PERSON_NAME]-workspace" at bounding box center [96, 102] width 97 height 11
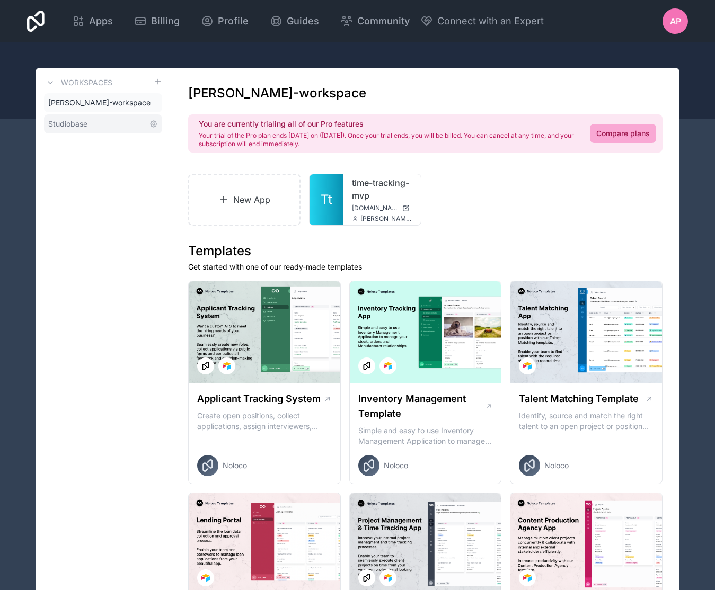
click at [101, 123] on link "Studiobase" at bounding box center [103, 123] width 118 height 19
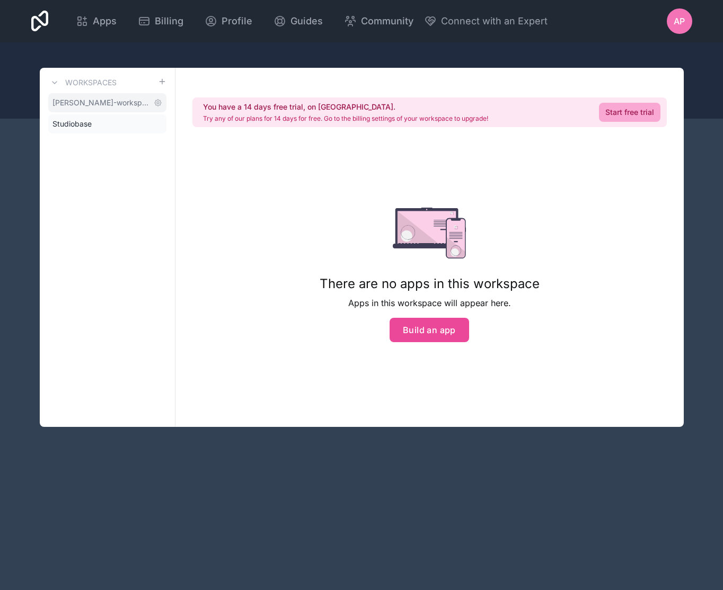
click at [103, 101] on span "[PERSON_NAME]-workspace" at bounding box center [100, 102] width 97 height 11
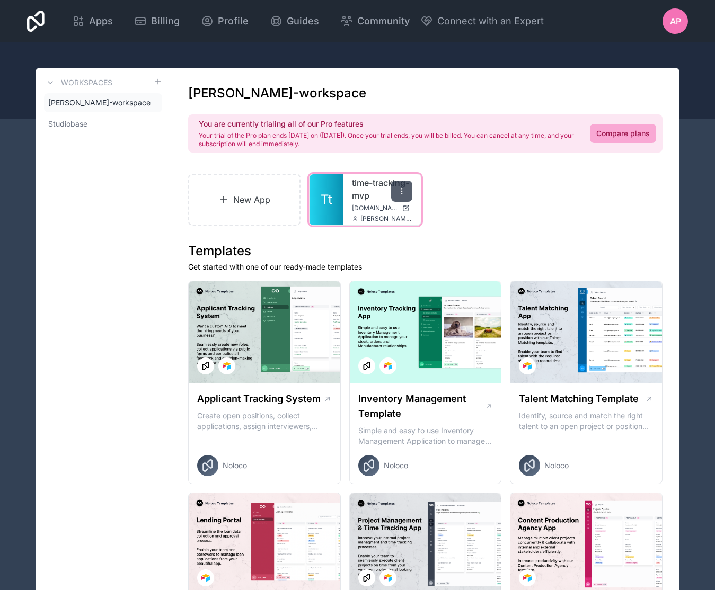
click at [403, 195] on div at bounding box center [401, 191] width 21 height 21
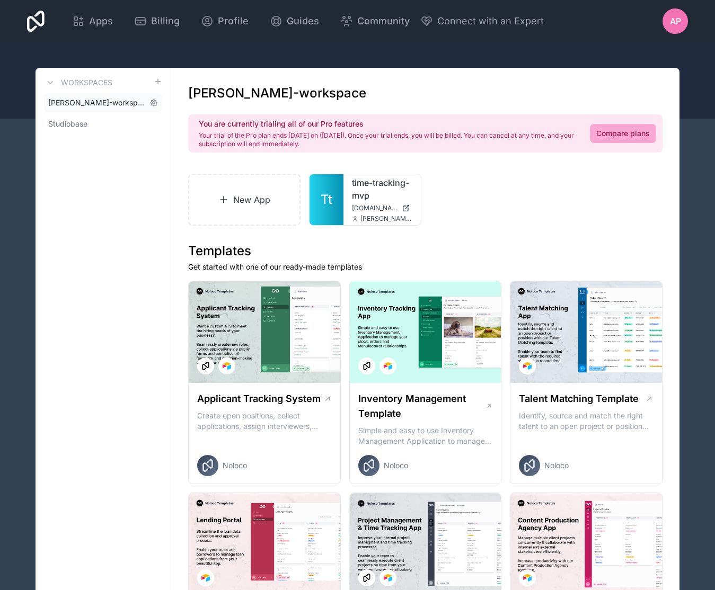
click at [109, 107] on span "[PERSON_NAME]-workspace" at bounding box center [96, 102] width 97 height 11
click at [228, 20] on span "Profile" at bounding box center [233, 21] width 31 height 15
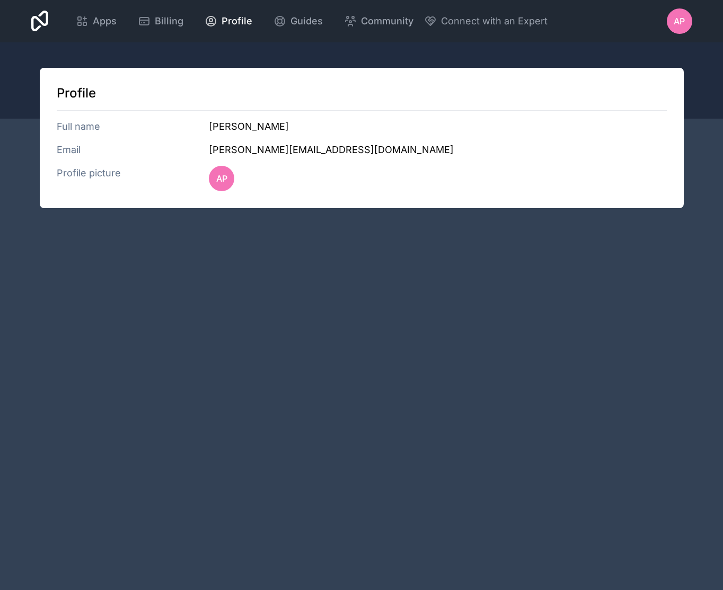
click at [670, 26] on div "AP" at bounding box center [678, 20] width 25 height 25
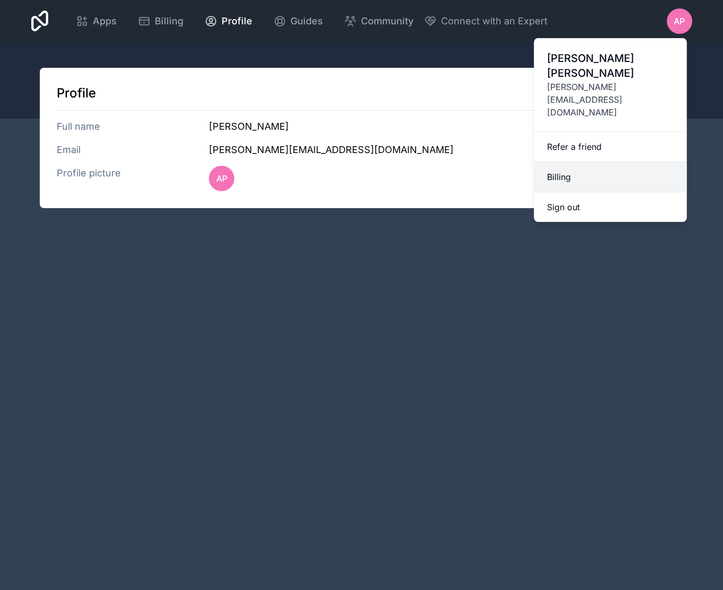
click at [563, 162] on link "Billing" at bounding box center [610, 177] width 153 height 30
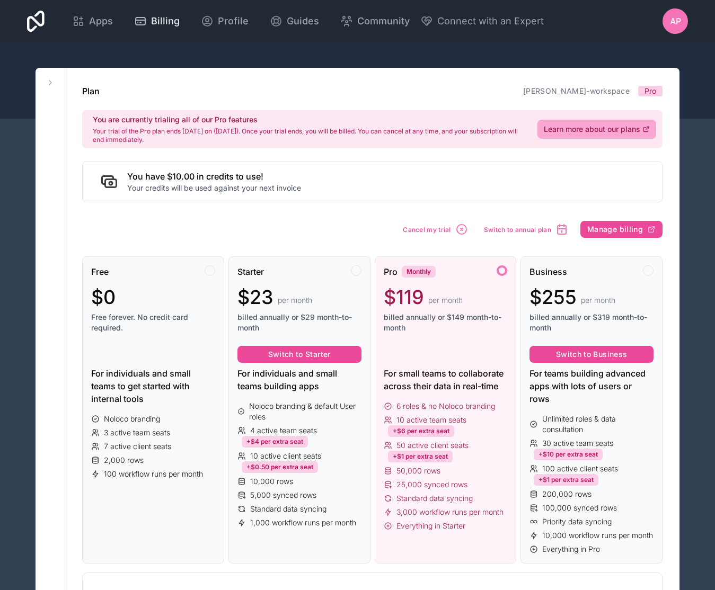
click at [167, 21] on span "Billing" at bounding box center [165, 21] width 29 height 15
click at [592, 232] on span "Manage billing" at bounding box center [615, 230] width 56 height 10
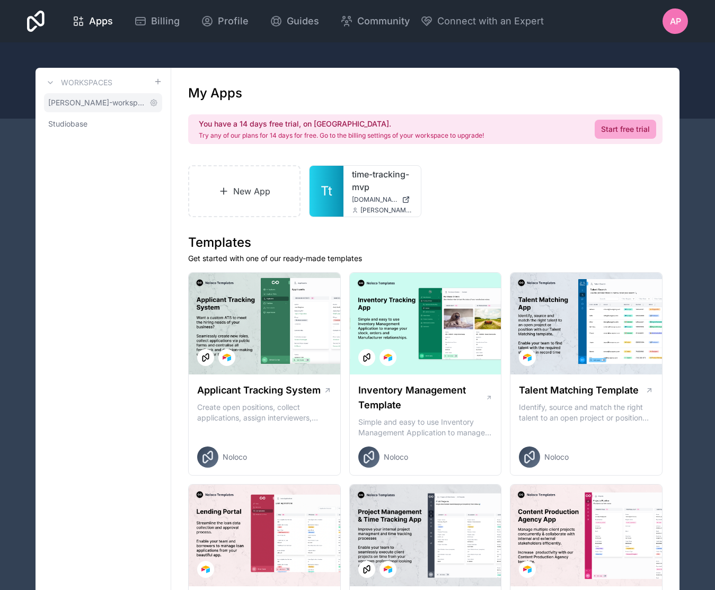
click at [112, 106] on span "[PERSON_NAME]-workspace" at bounding box center [96, 102] width 97 height 11
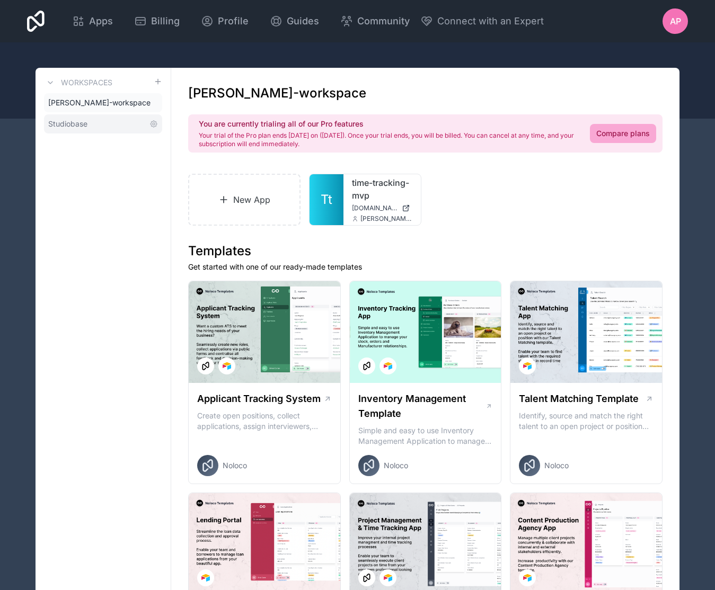
click at [85, 128] on span "Studiobase" at bounding box center [67, 124] width 39 height 11
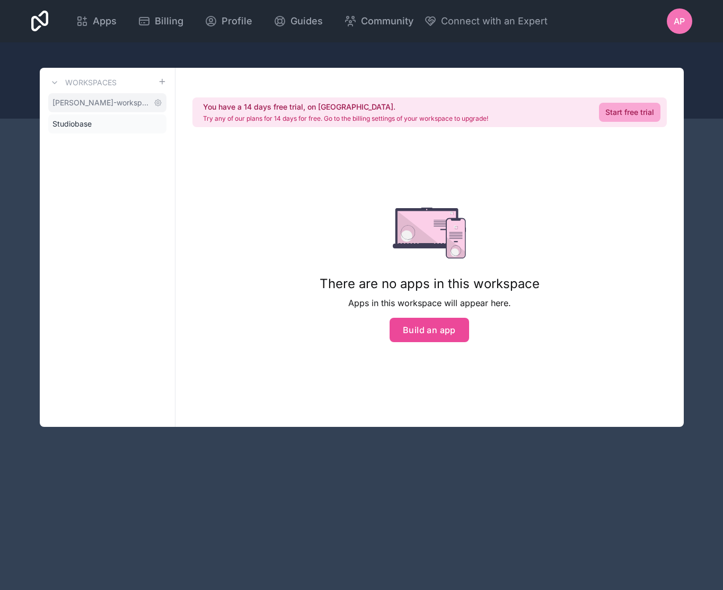
click at [96, 108] on span "[PERSON_NAME]-workspace" at bounding box center [100, 102] width 97 height 11
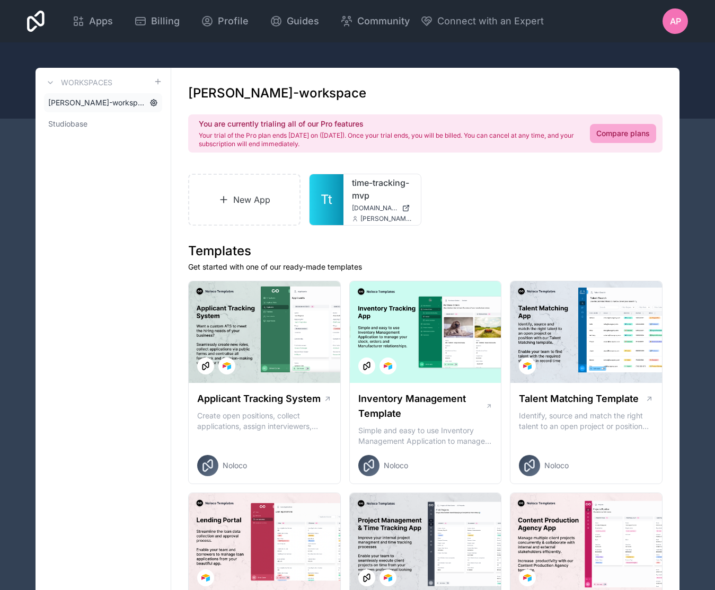
click at [155, 102] on icon at bounding box center [153, 103] width 8 height 8
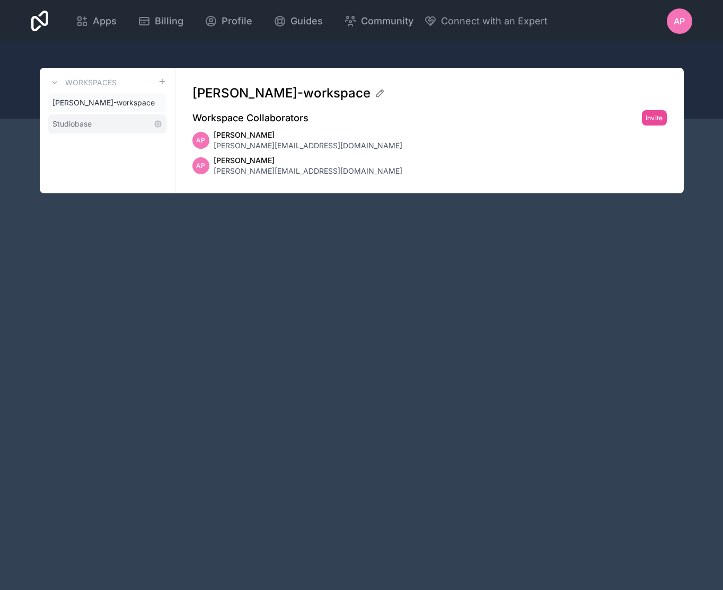
click at [103, 123] on link "Studiobase" at bounding box center [107, 123] width 118 height 19
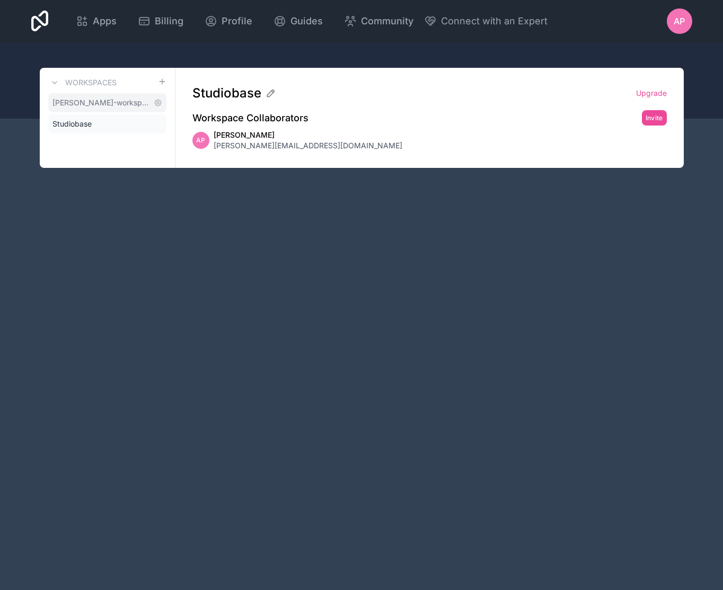
click at [108, 103] on span "[PERSON_NAME]-workspace" at bounding box center [100, 102] width 97 height 11
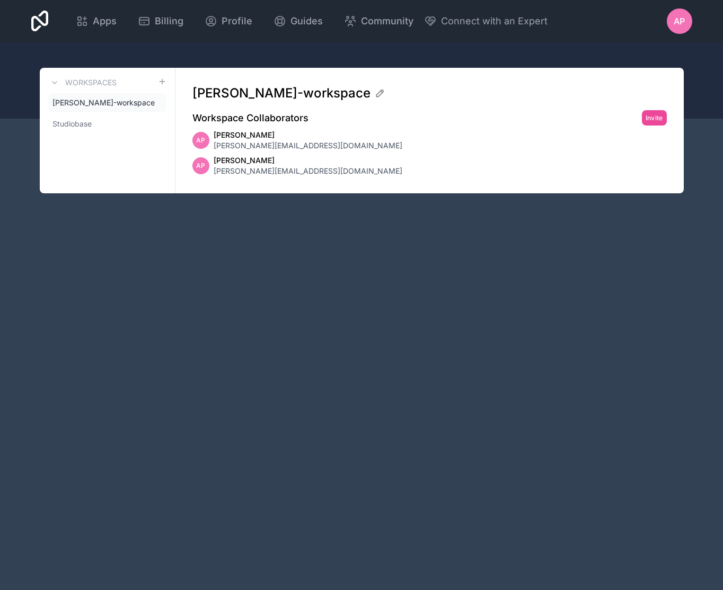
click at [89, 134] on div "Workspaces alfred-pierce-workspace Studiobase" at bounding box center [108, 131] width 136 height 126
click at [215, 279] on div "Apps Billing Profile Guides Community Connect with an Expert AP Billing Profile…" at bounding box center [361, 295] width 723 height 590
click at [104, 22] on span "Apps" at bounding box center [105, 21] width 24 height 15
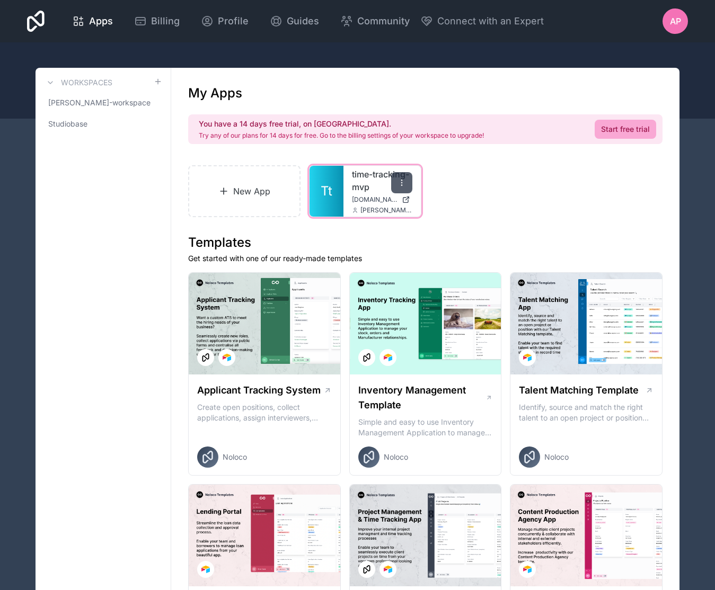
click at [410, 182] on div at bounding box center [401, 182] width 21 height 21
click at [673, 28] on div "AP" at bounding box center [674, 20] width 25 height 25
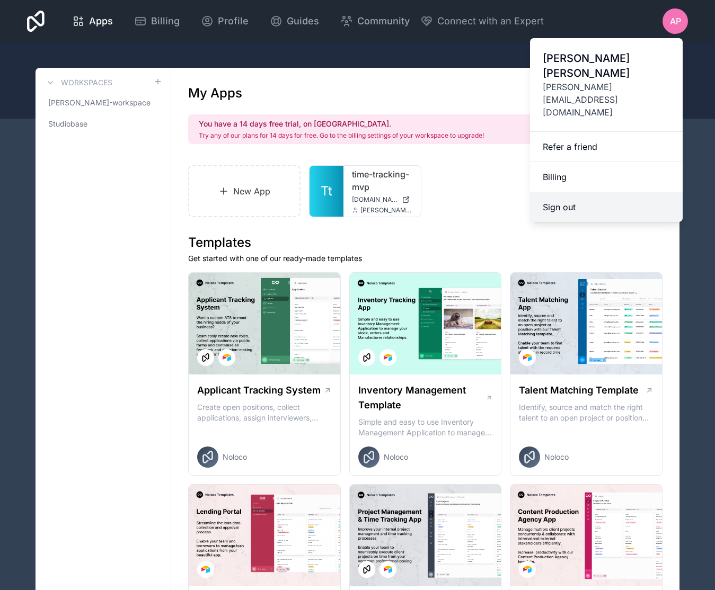
click at [569, 192] on button "Sign out" at bounding box center [606, 207] width 153 height 30
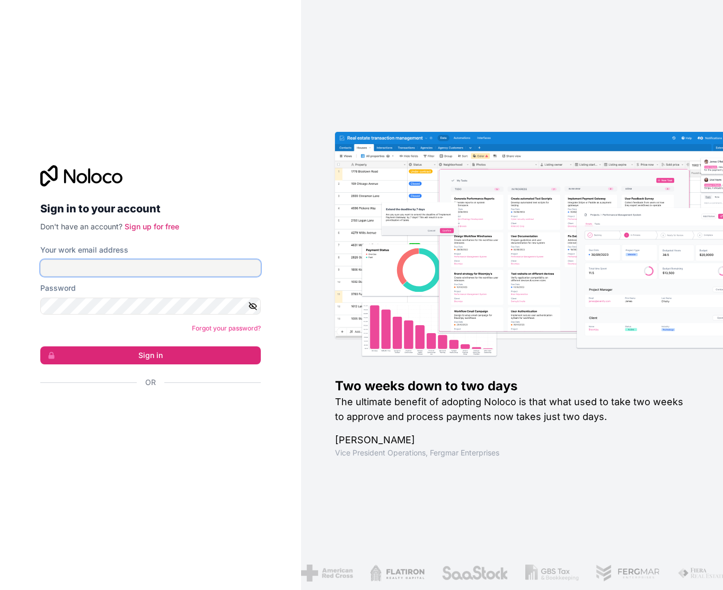
click at [173, 268] on input "Your work email address" at bounding box center [150, 268] width 220 height 17
type input "[PERSON_NAME][EMAIL_ADDRESS][DOMAIN_NAME]"
click at [40, 346] on button "Sign in" at bounding box center [150, 355] width 220 height 18
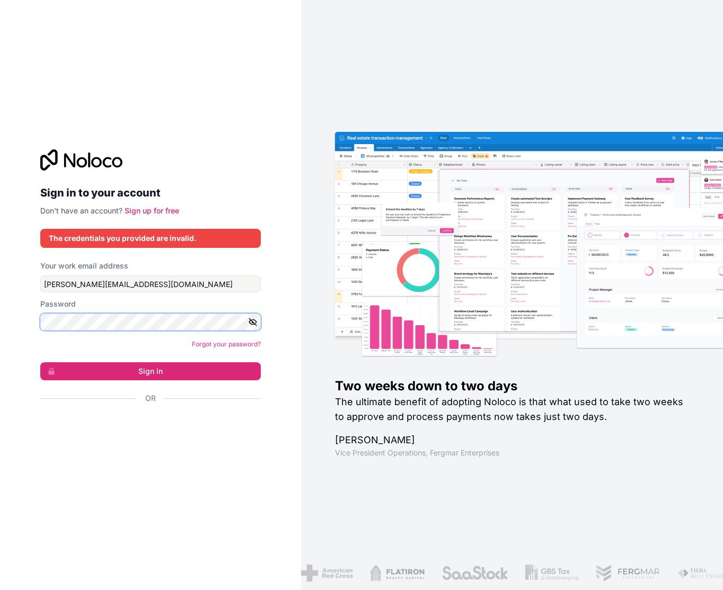
click at [30, 327] on div "Sign in to your account Don't have an account? Sign up for free The credentials…" at bounding box center [150, 295] width 301 height 590
click at [40, 362] on button "Sign in" at bounding box center [150, 371] width 220 height 18
